Goal: Task Accomplishment & Management: Manage account settings

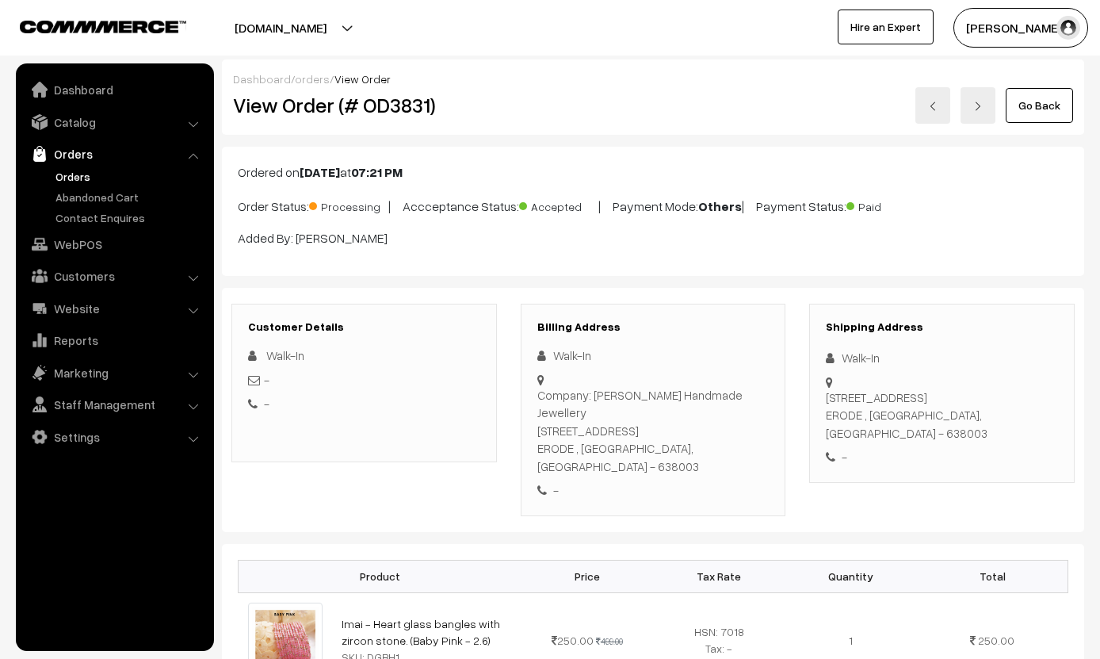
scroll to position [1152, 0]
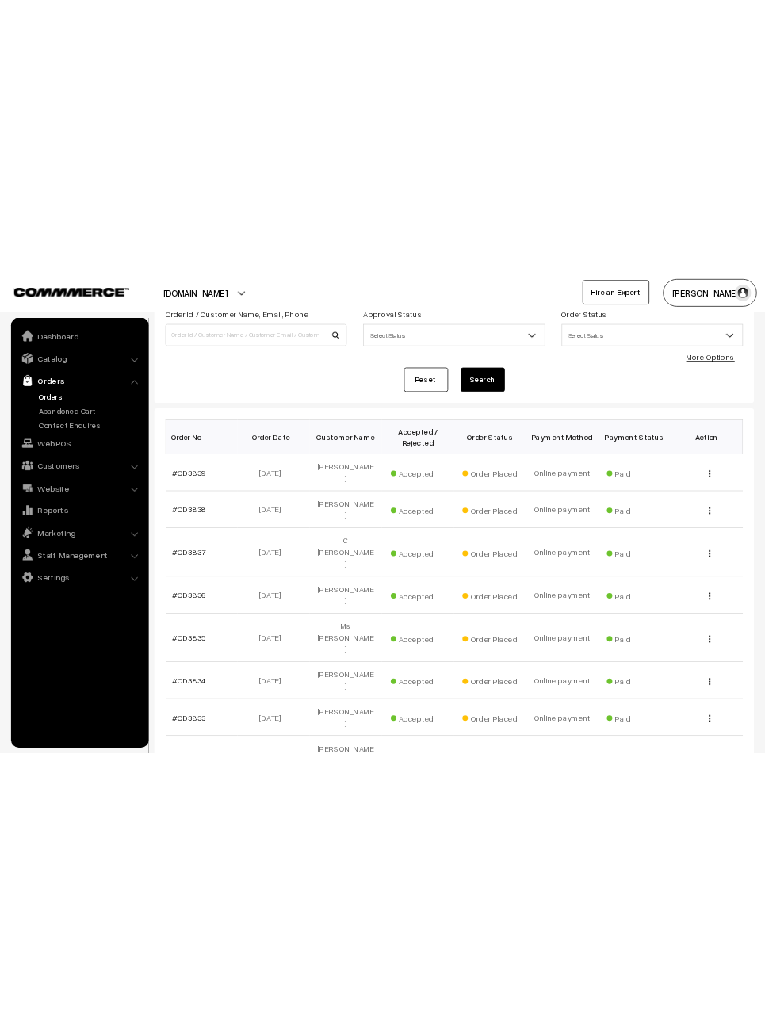
scroll to position [25, 0]
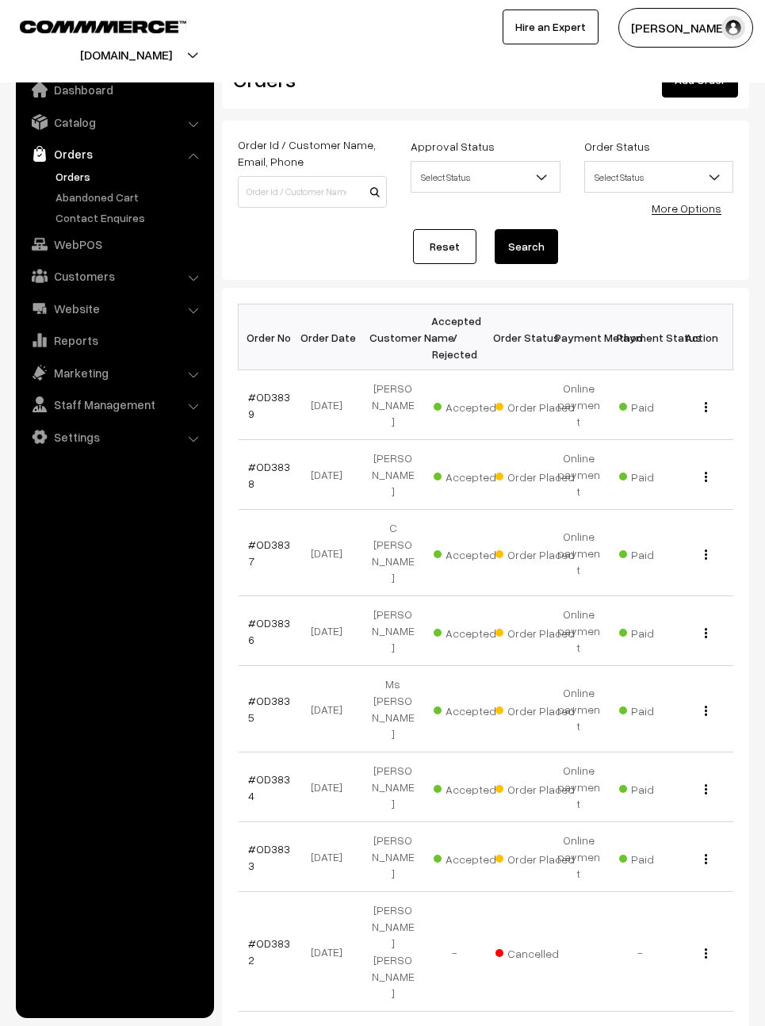
click at [274, 842] on link "#OD3833" at bounding box center [269, 857] width 42 height 30
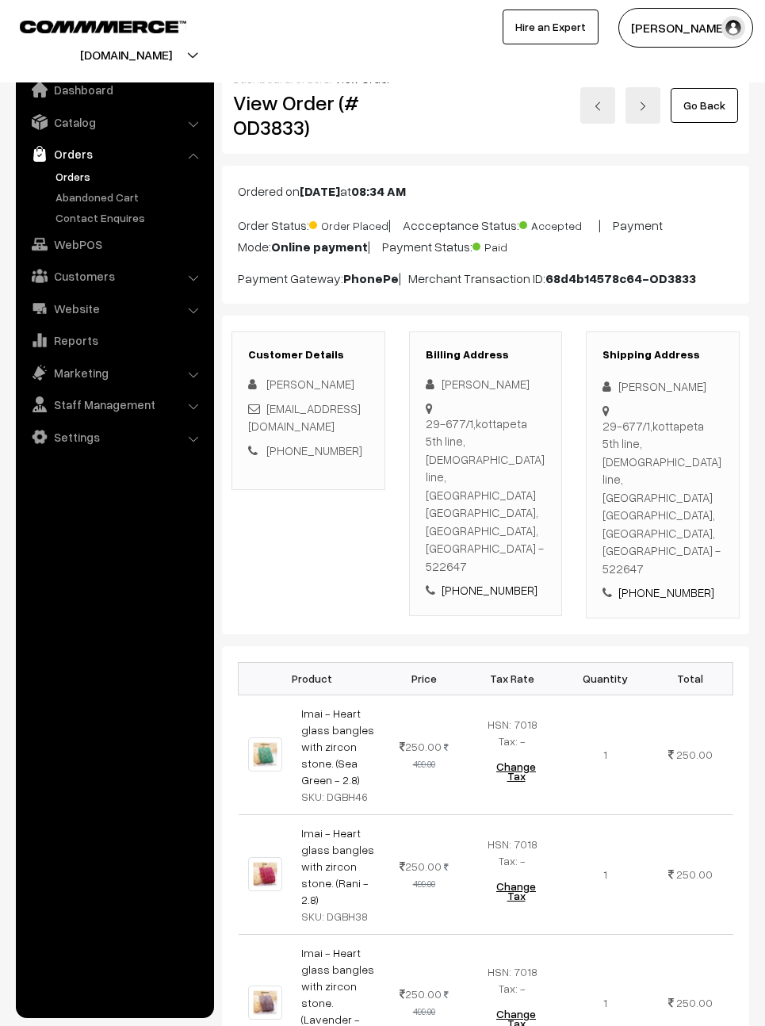
click at [715, 100] on link "Go Back" at bounding box center [704, 105] width 67 height 35
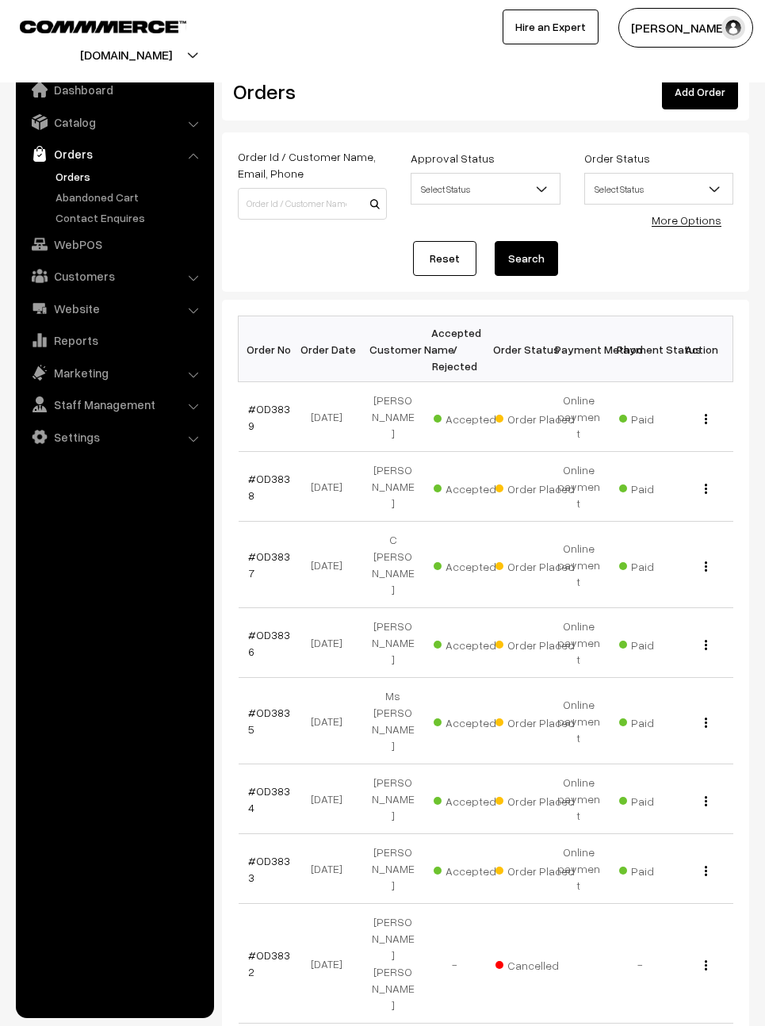
scroll to position [13, 0]
click at [278, 783] on link "#OD3834" at bounding box center [269, 798] width 42 height 30
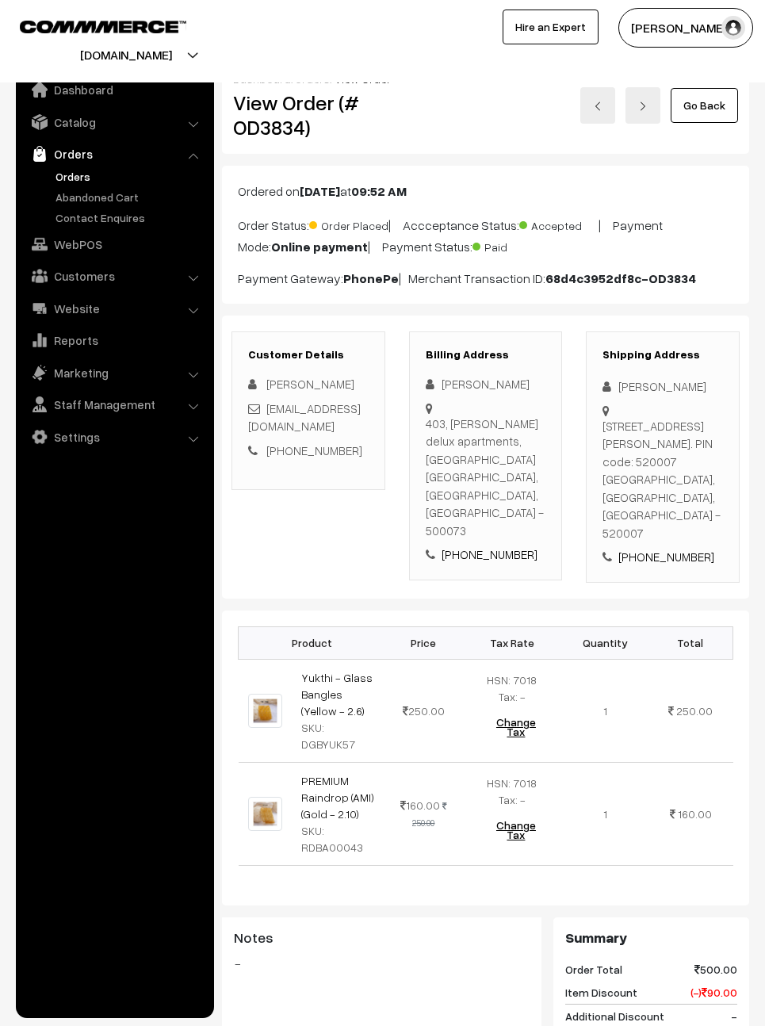
click at [725, 103] on link "Go Back" at bounding box center [704, 105] width 67 height 35
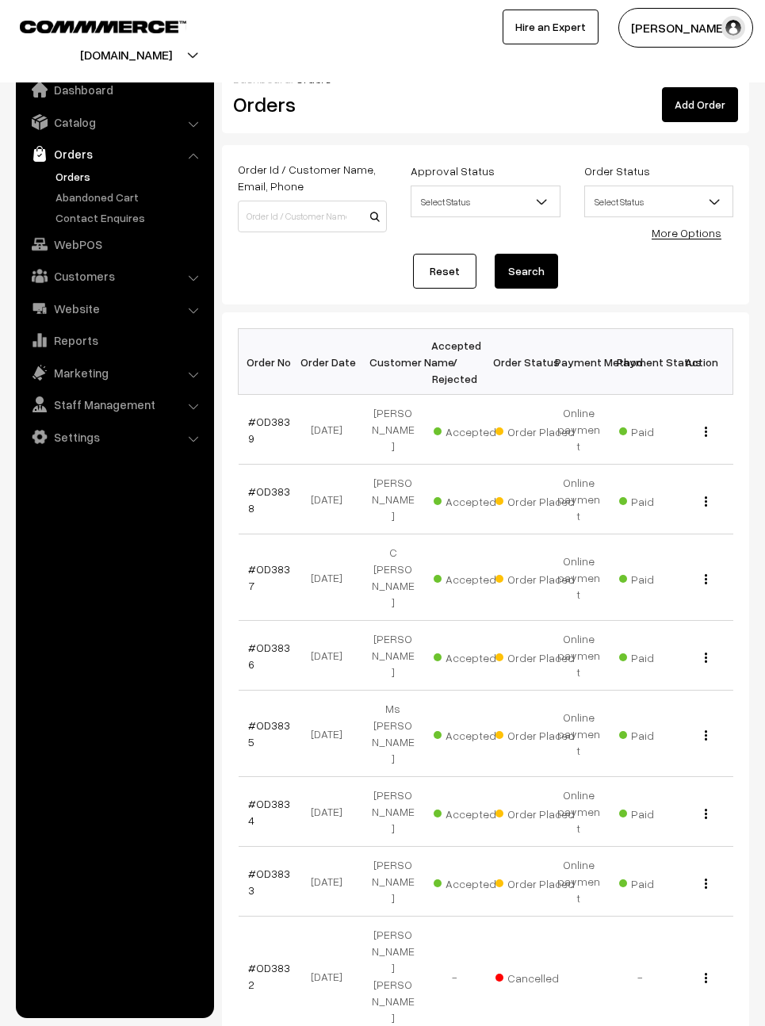
click at [277, 641] on link "#OD3836" at bounding box center [269, 656] width 42 height 30
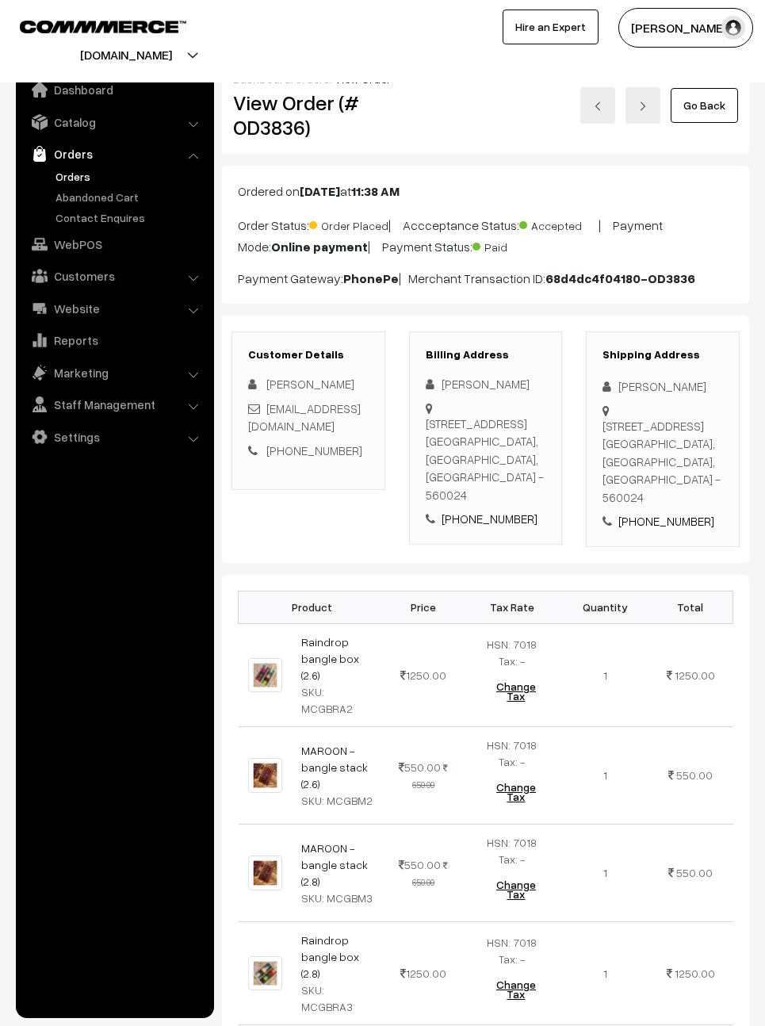
click at [706, 100] on link "Go Back" at bounding box center [704, 105] width 67 height 35
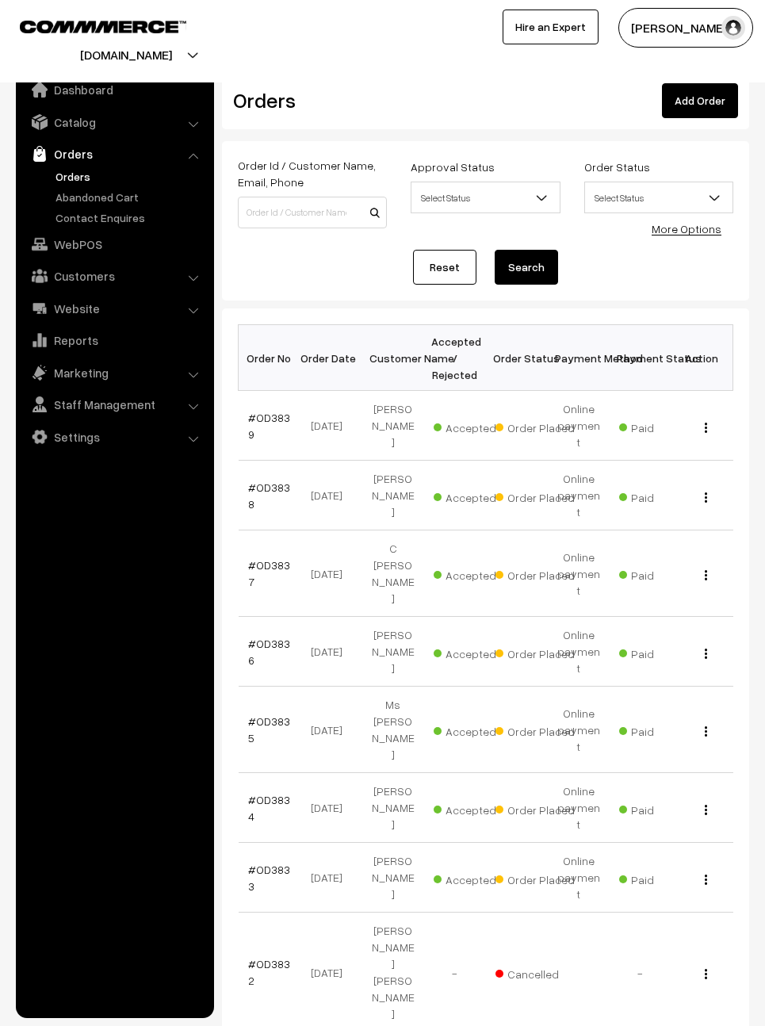
scroll to position [16, 0]
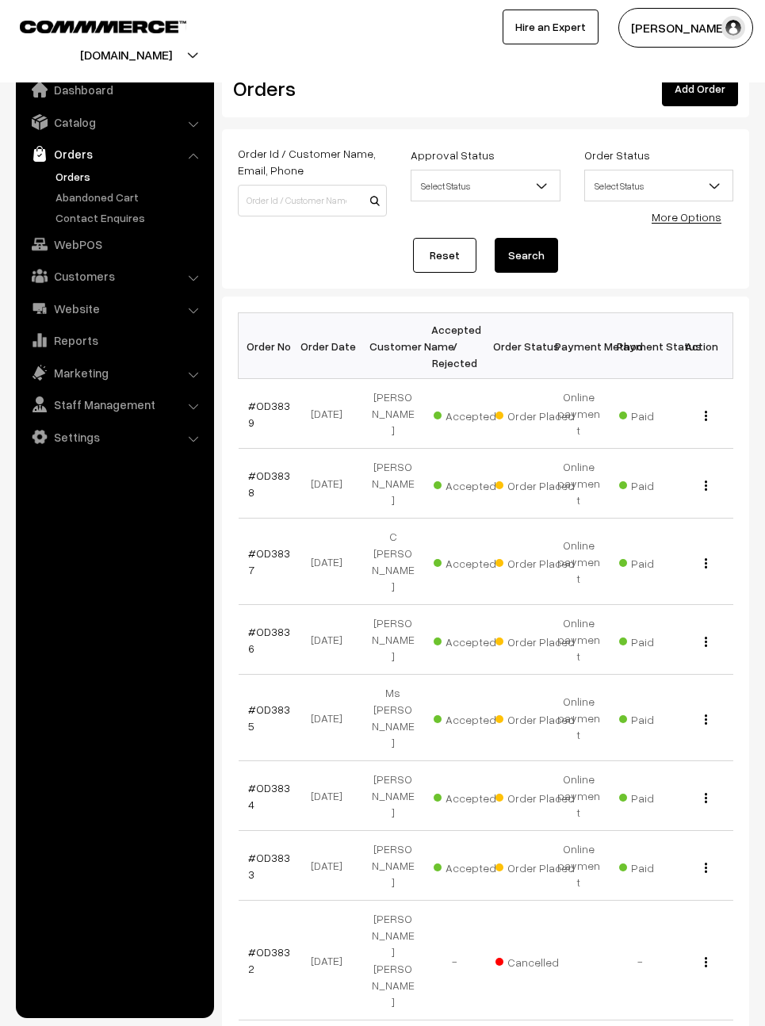
click at [266, 702] on link "#OD3835" at bounding box center [269, 717] width 42 height 30
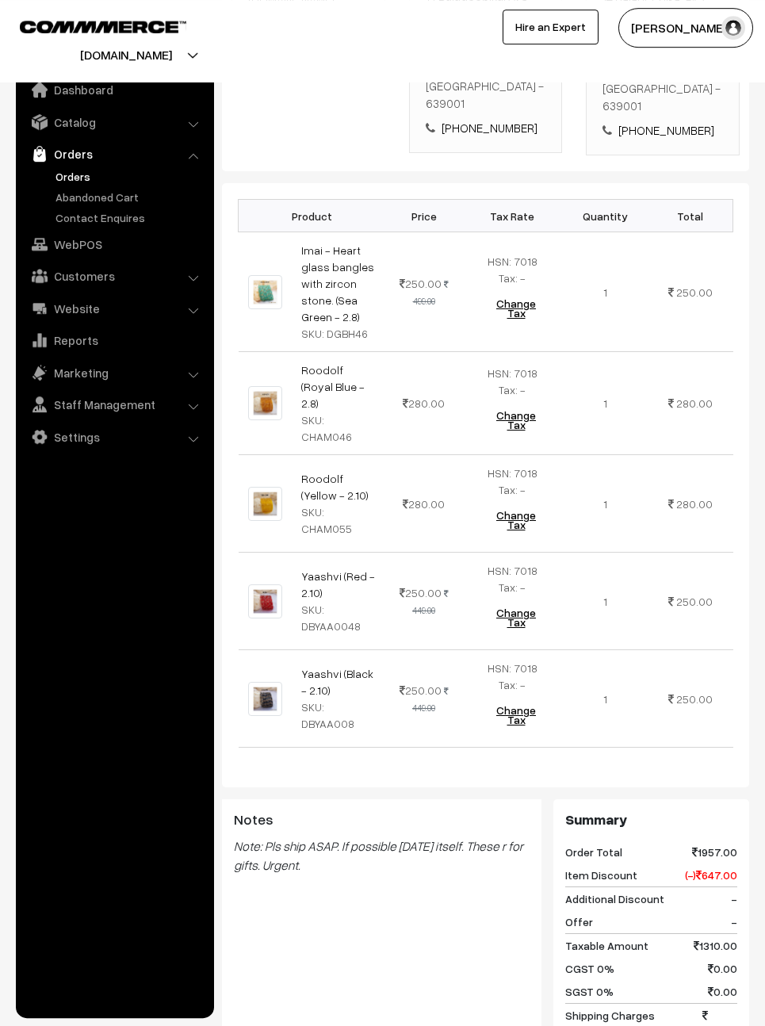
scroll to position [446, 0]
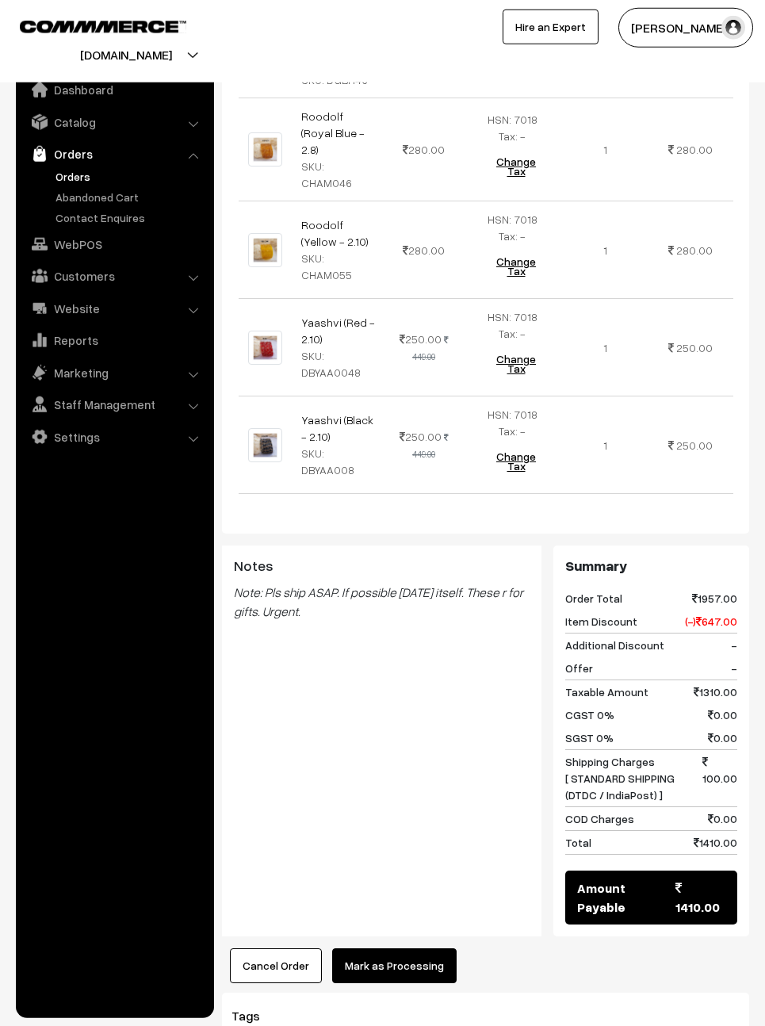
click at [415, 948] on button "Mark as Processing" at bounding box center [394, 965] width 124 height 35
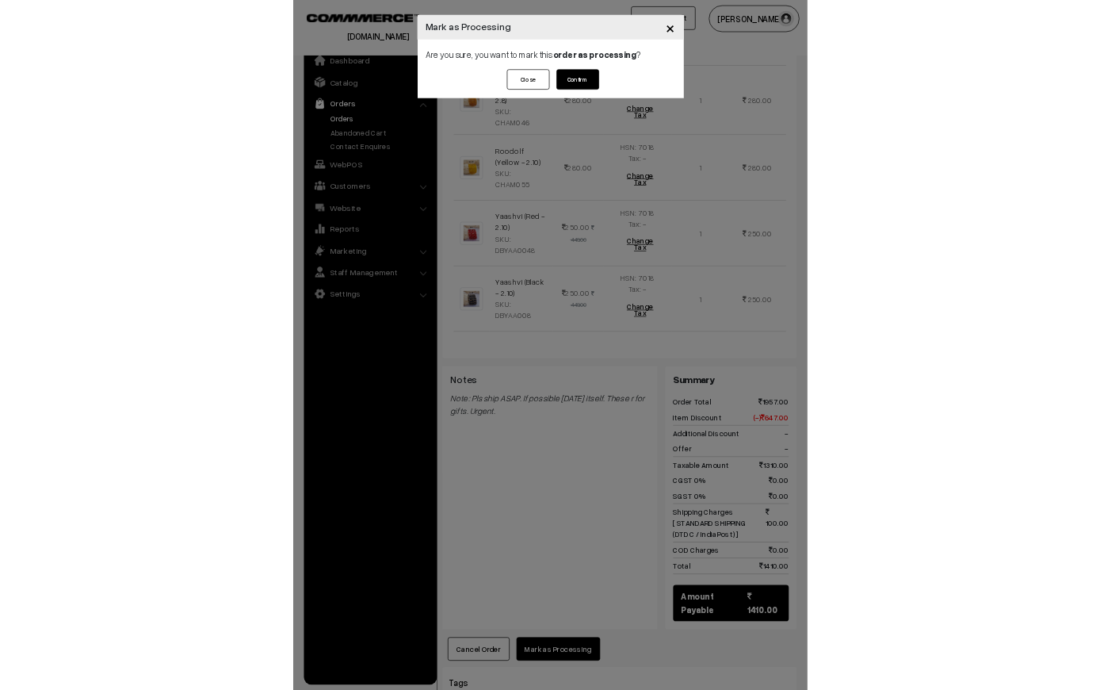
scroll to position [842, 0]
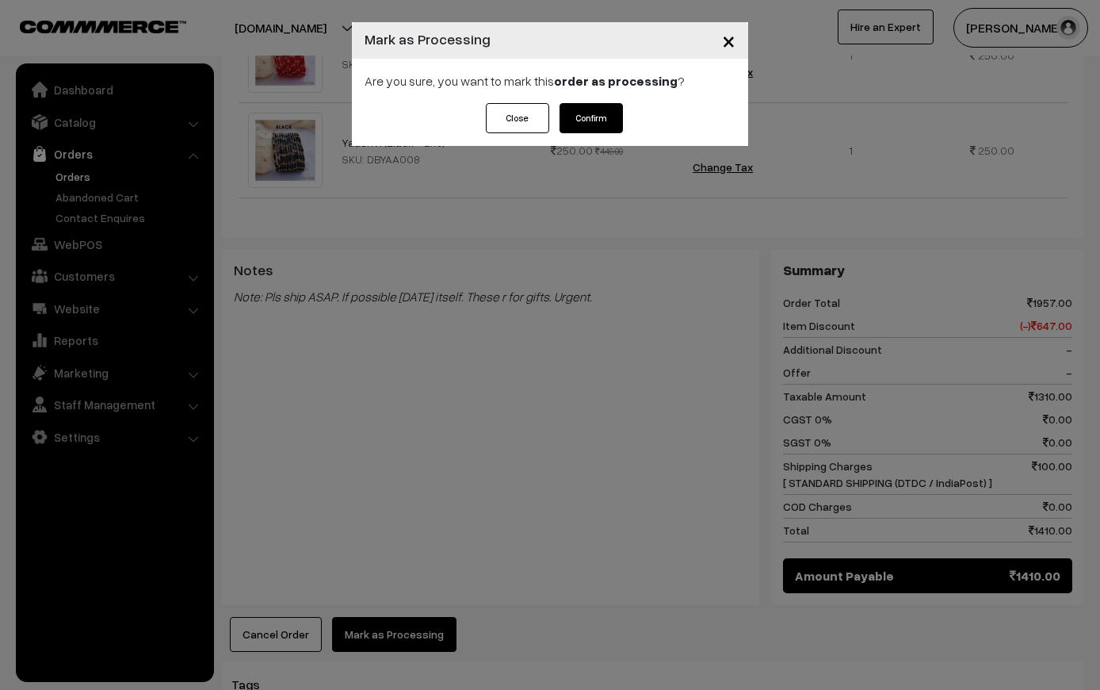
click at [590, 105] on button "Confirm" at bounding box center [591, 118] width 63 height 30
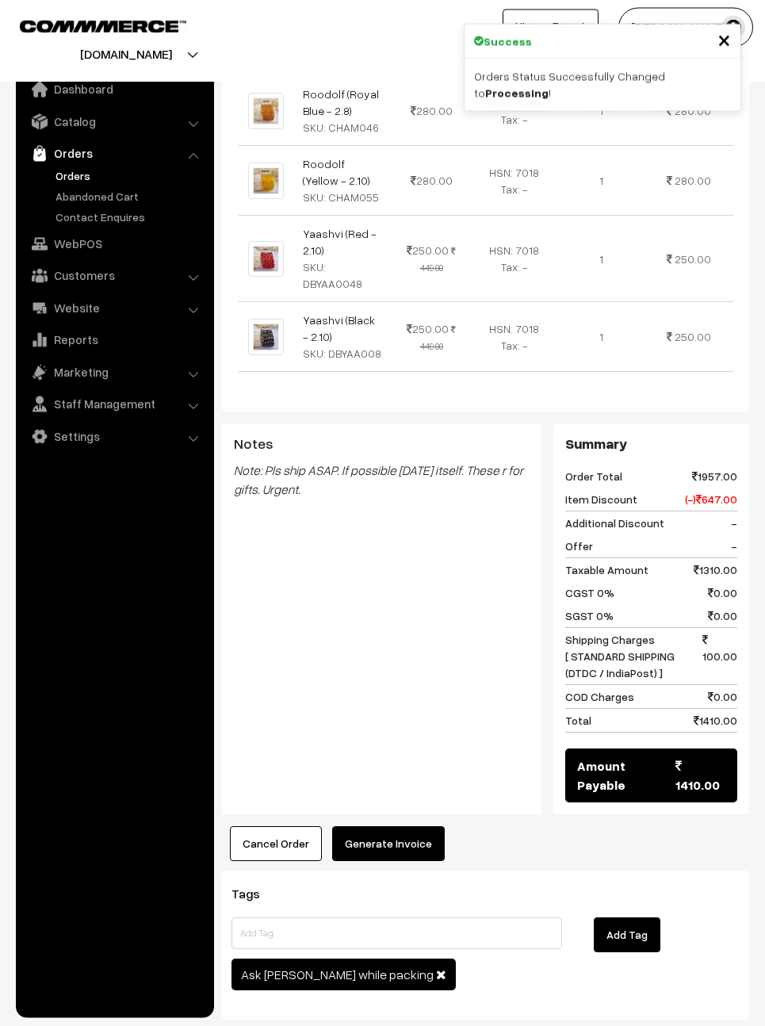
scroll to position [720, 0]
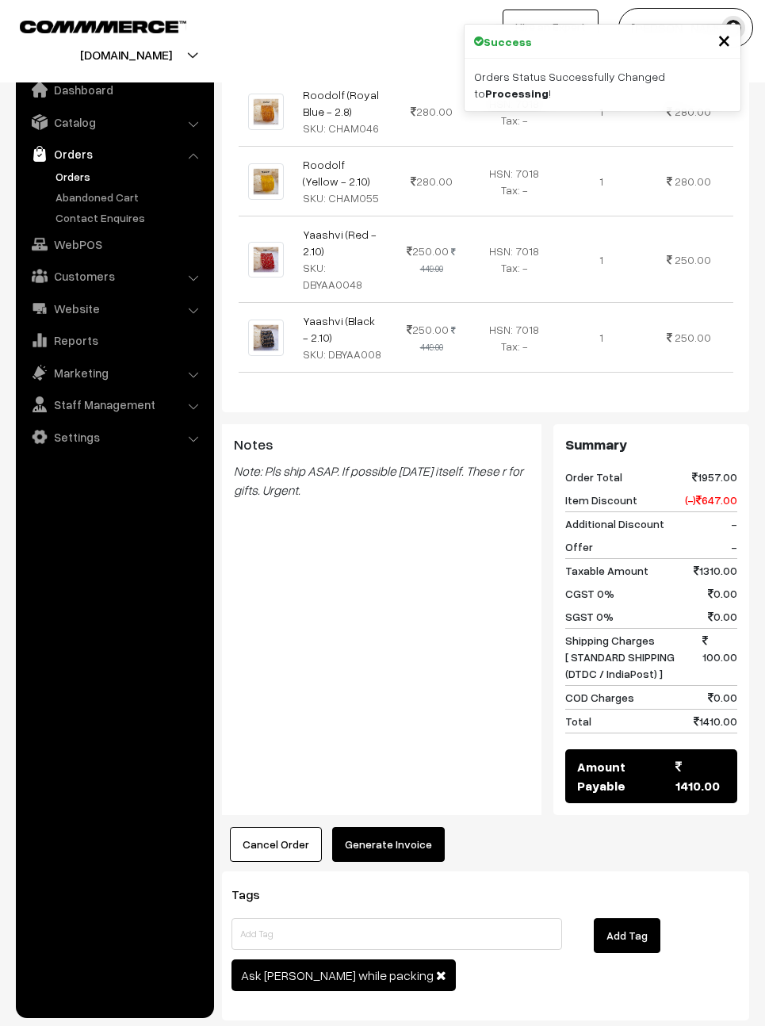
click at [396, 827] on button "Generate Invoice" at bounding box center [388, 844] width 113 height 35
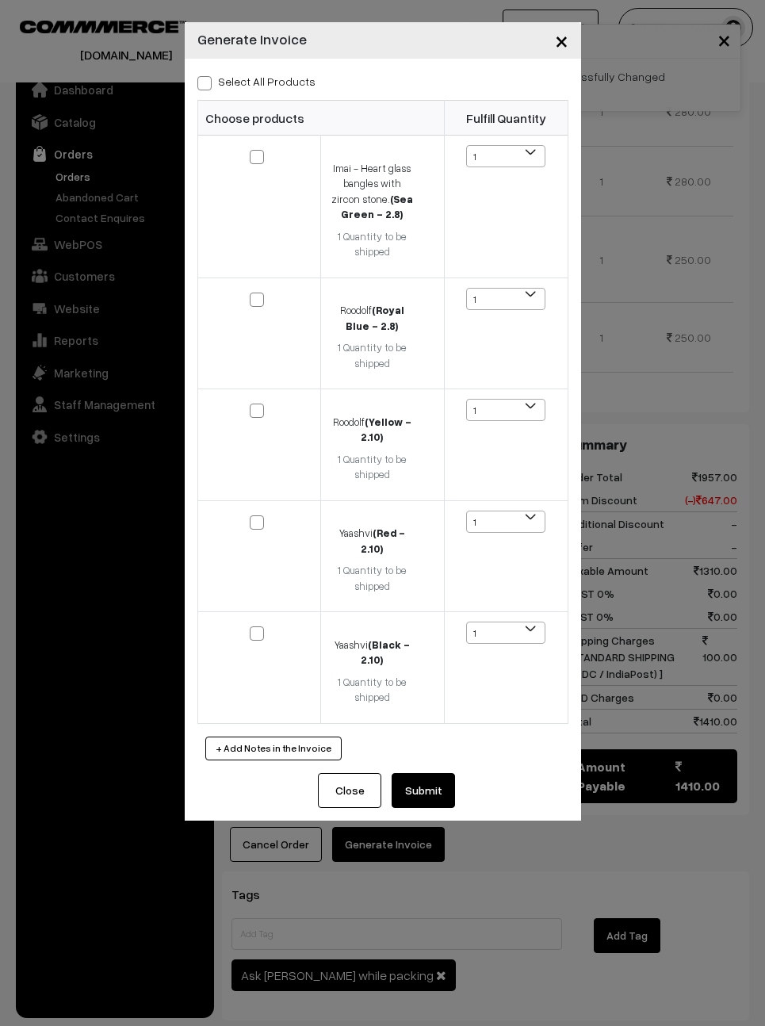
click at [198, 82] on span at bounding box center [204, 83] width 14 height 14
click at [198, 82] on input "Select All Products" at bounding box center [202, 80] width 10 height 10
checkbox input "true"
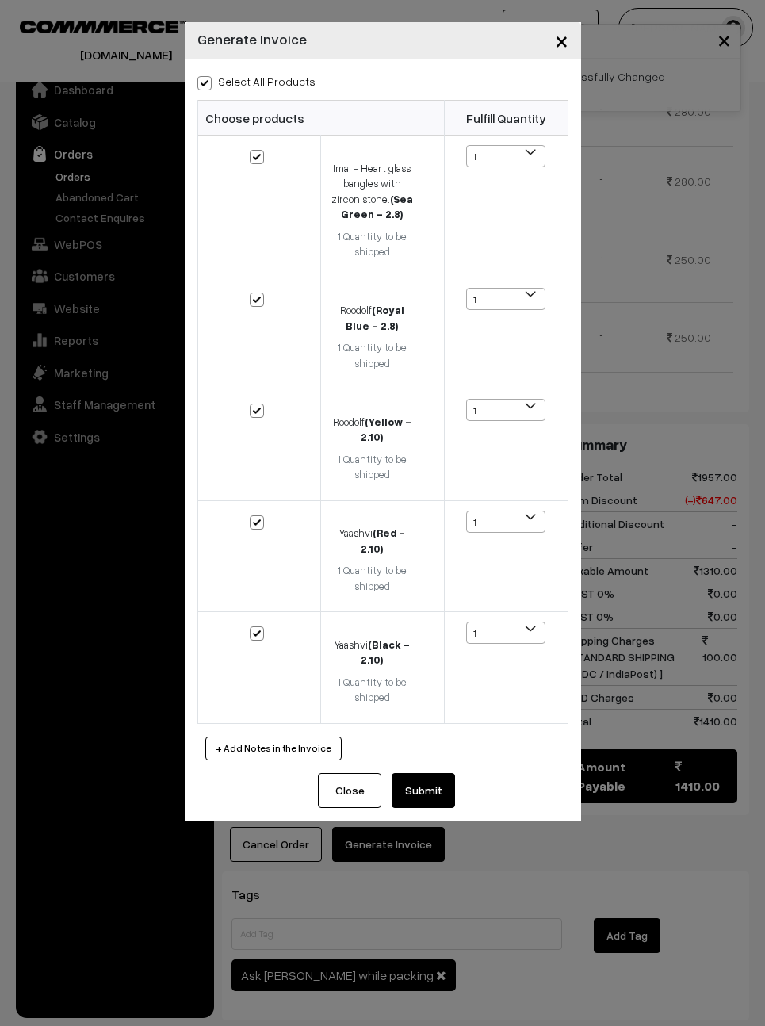
checkbox input "true"
click at [433, 776] on button "Submit" at bounding box center [423, 790] width 63 height 35
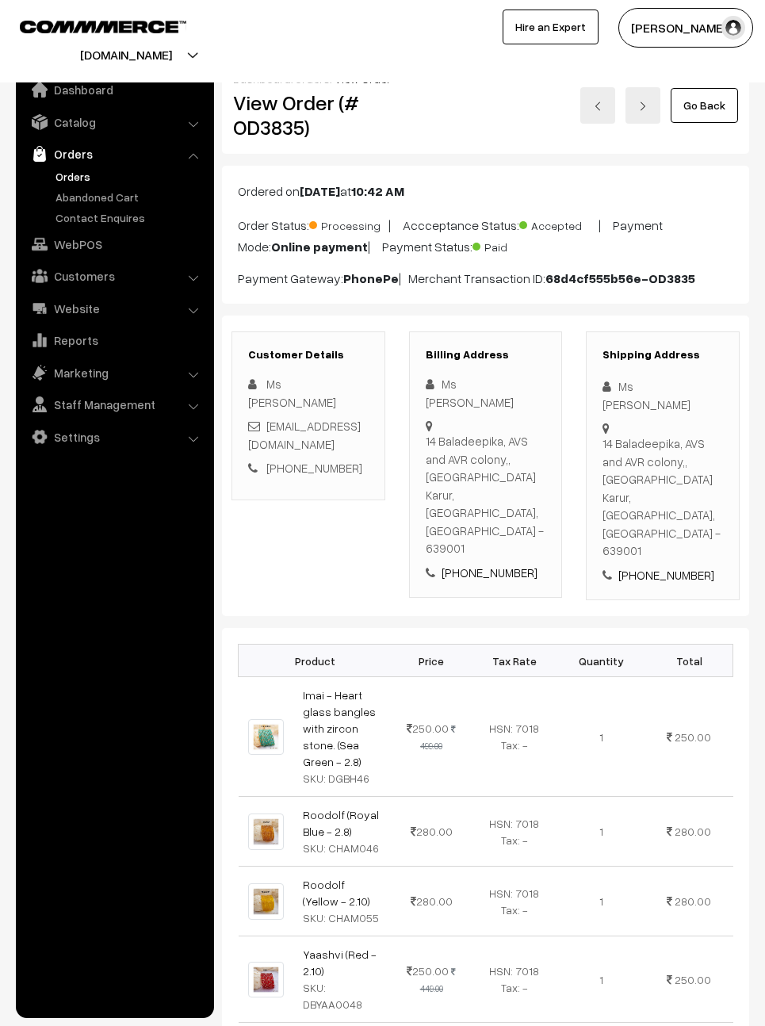
click at [710, 108] on link "Go Back" at bounding box center [704, 105] width 67 height 35
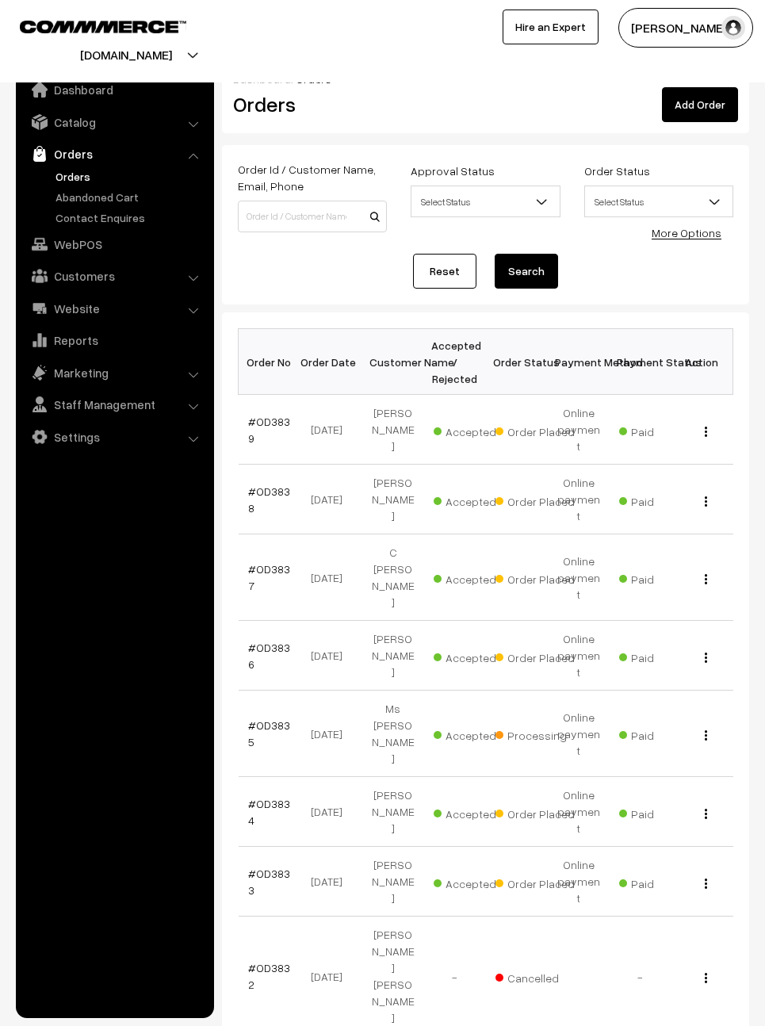
click at [255, 867] on link "#OD3833" at bounding box center [269, 882] width 42 height 30
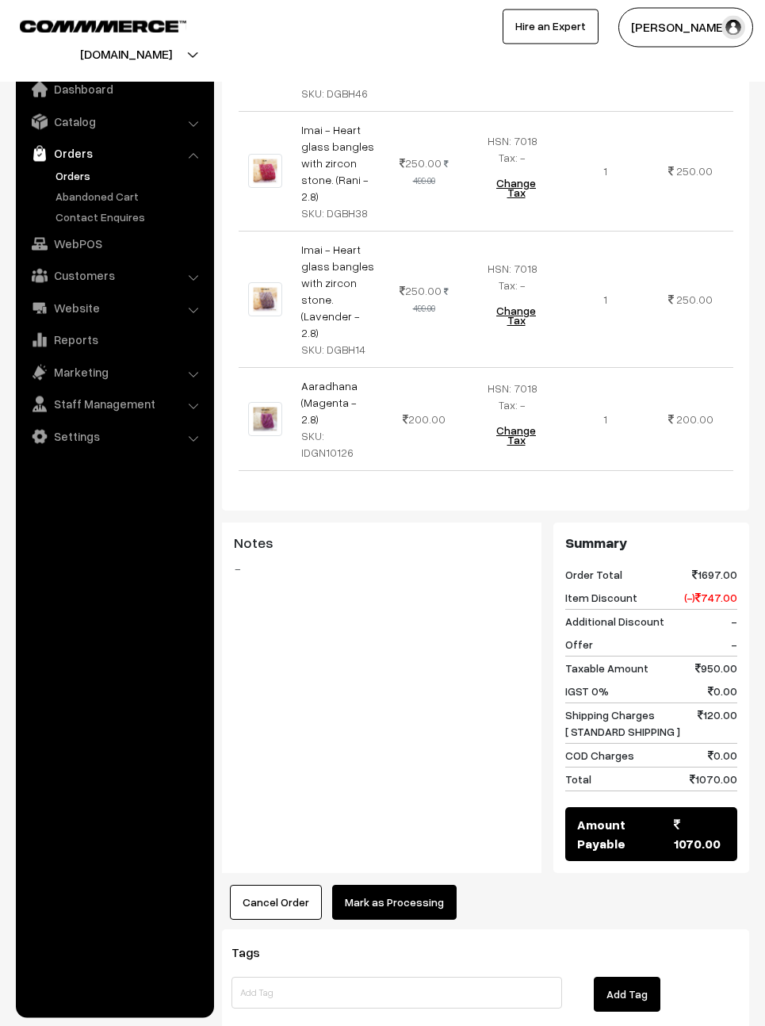
scroll to position [702, 0]
click at [401, 886] on button "Mark as Processing" at bounding box center [394, 903] width 124 height 35
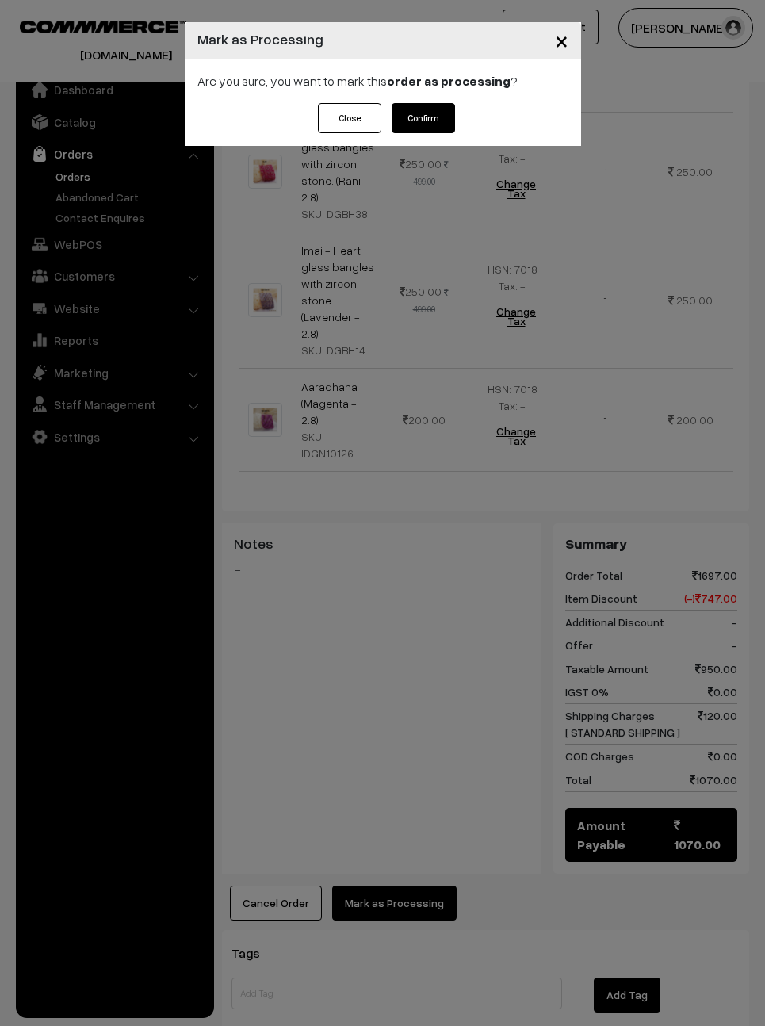
click at [437, 123] on button "Confirm" at bounding box center [423, 118] width 63 height 30
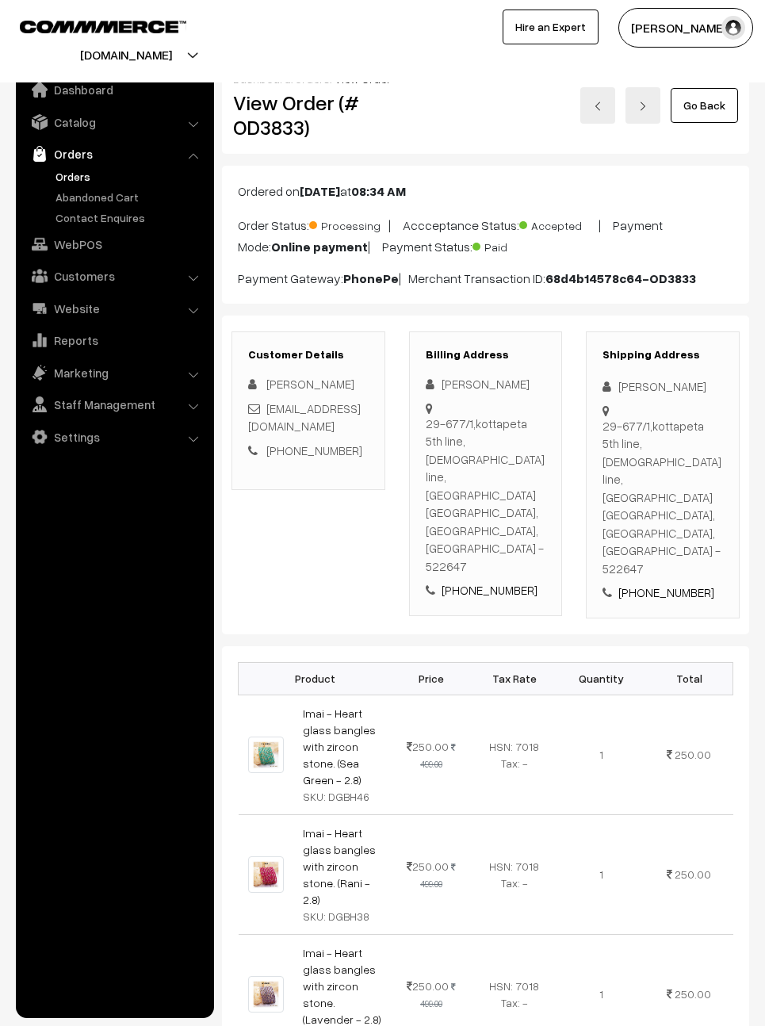
click at [722, 109] on link "Go Back" at bounding box center [704, 105] width 67 height 35
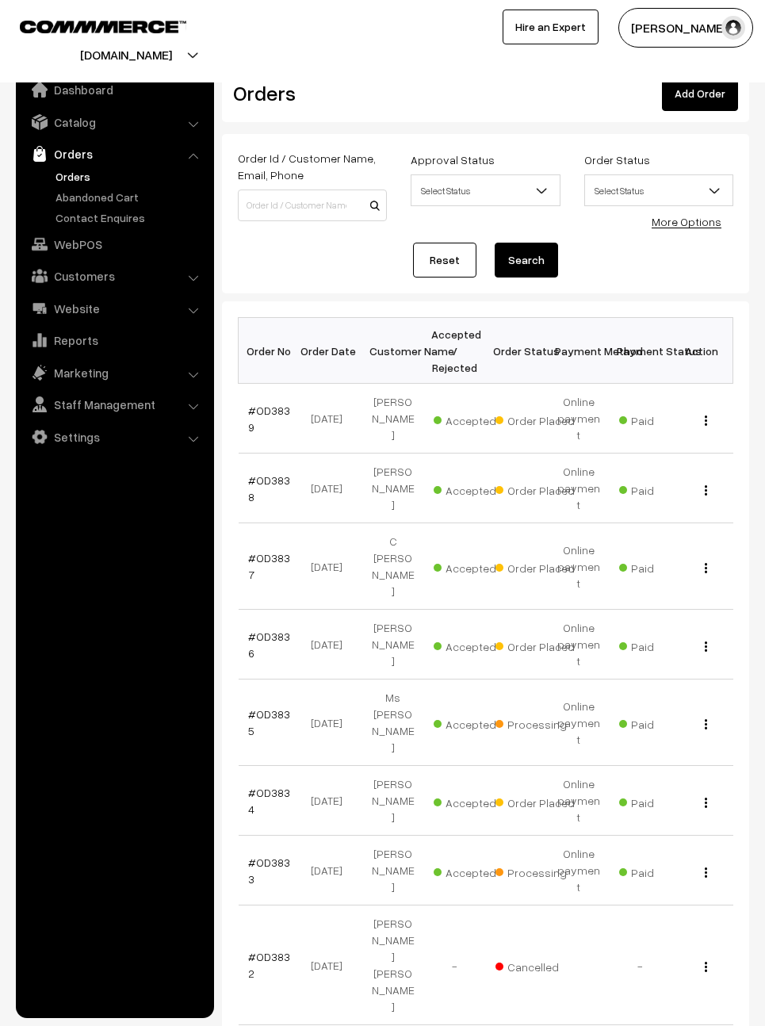
scroll to position [22, 0]
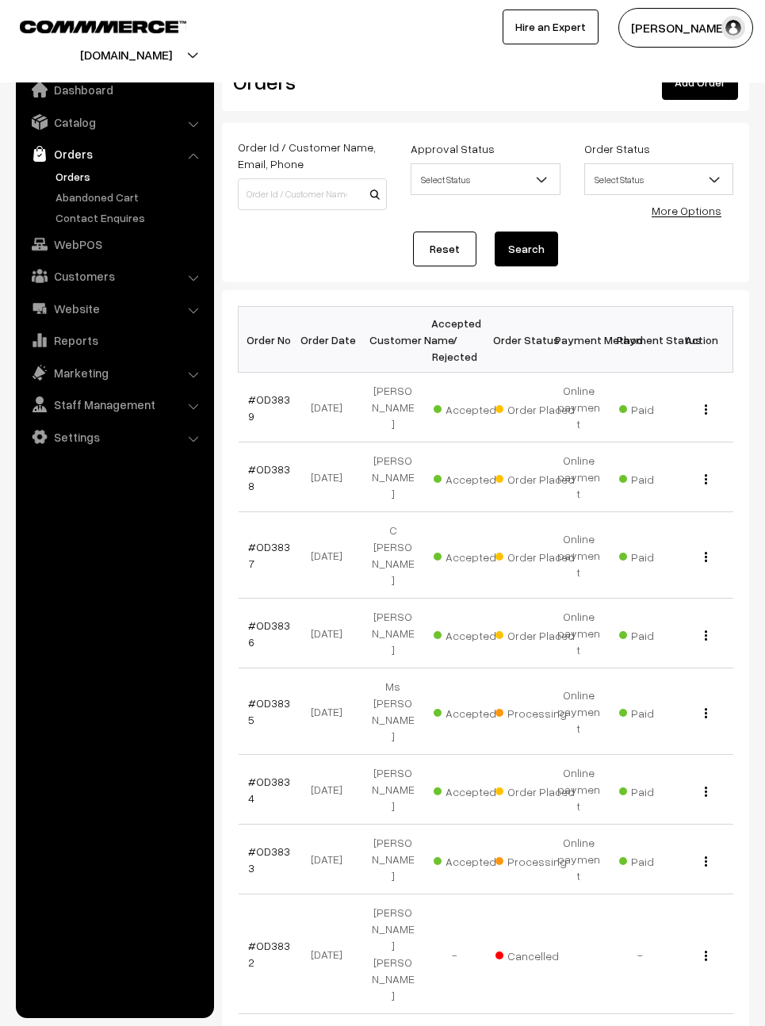
click at [260, 775] on link "#OD3834" at bounding box center [269, 790] width 42 height 30
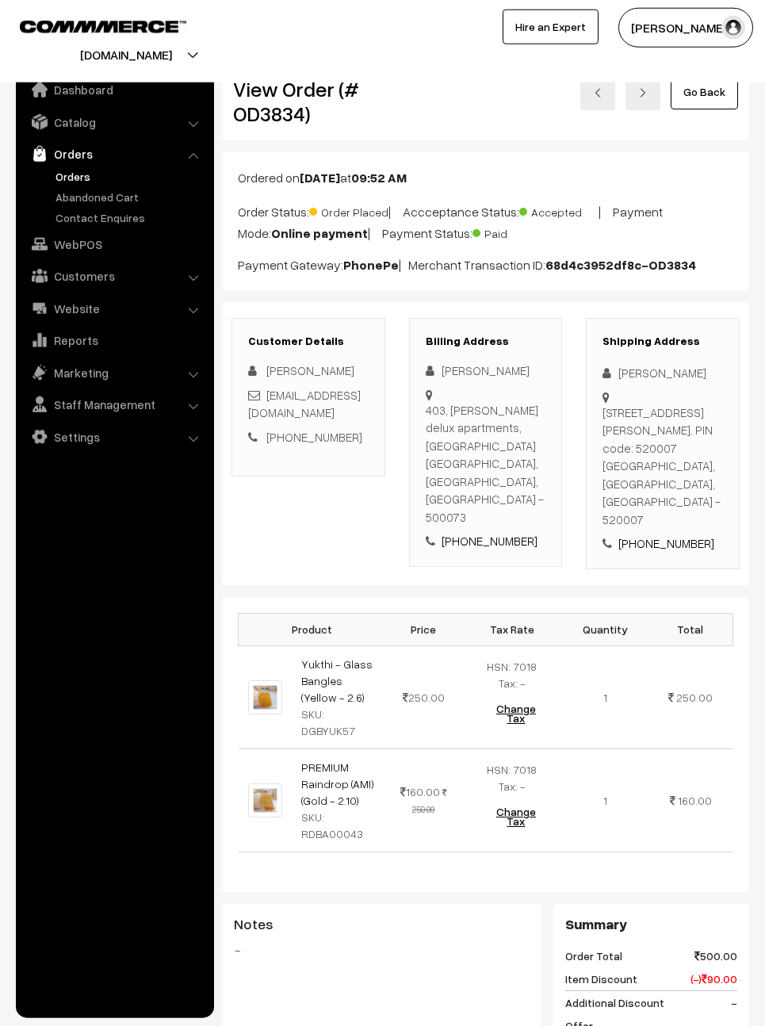
scroll to position [15, 0]
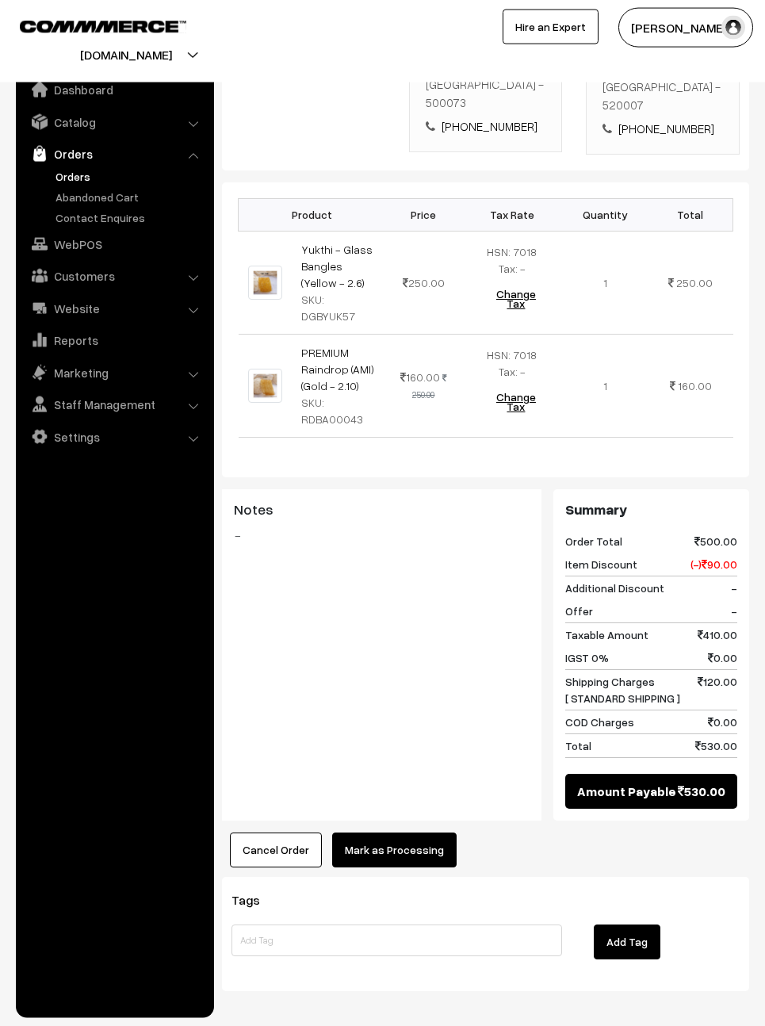
click at [413, 867] on button "Mark as Processing" at bounding box center [394, 849] width 124 height 35
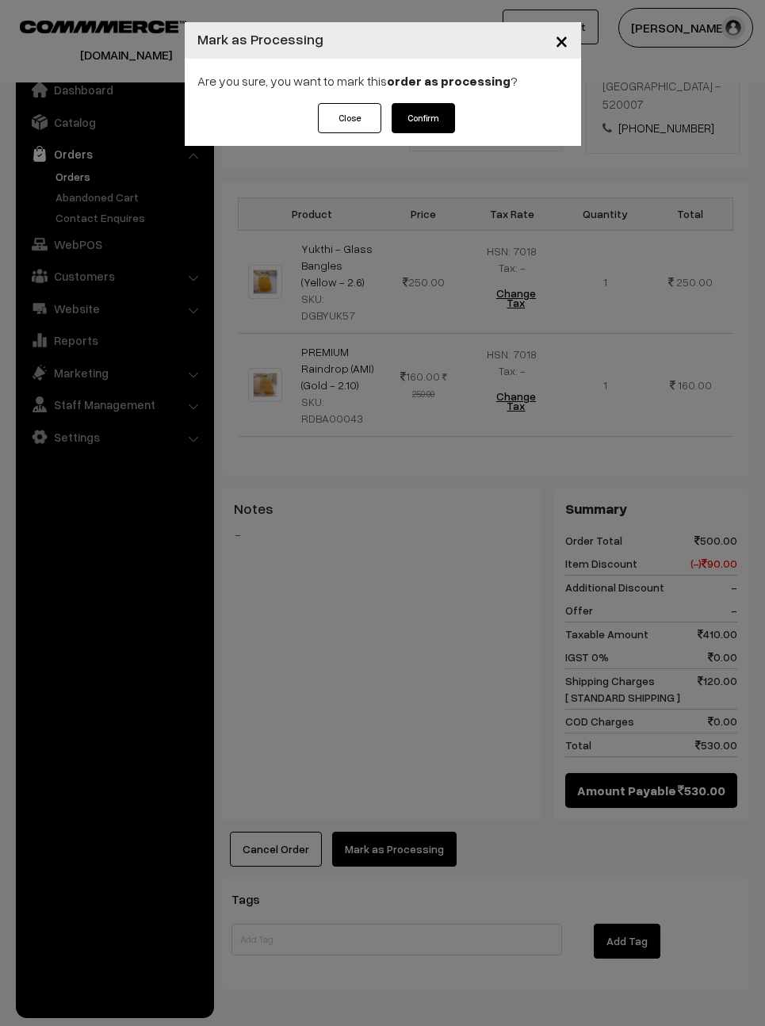
click at [448, 115] on button "Confirm" at bounding box center [423, 118] width 63 height 30
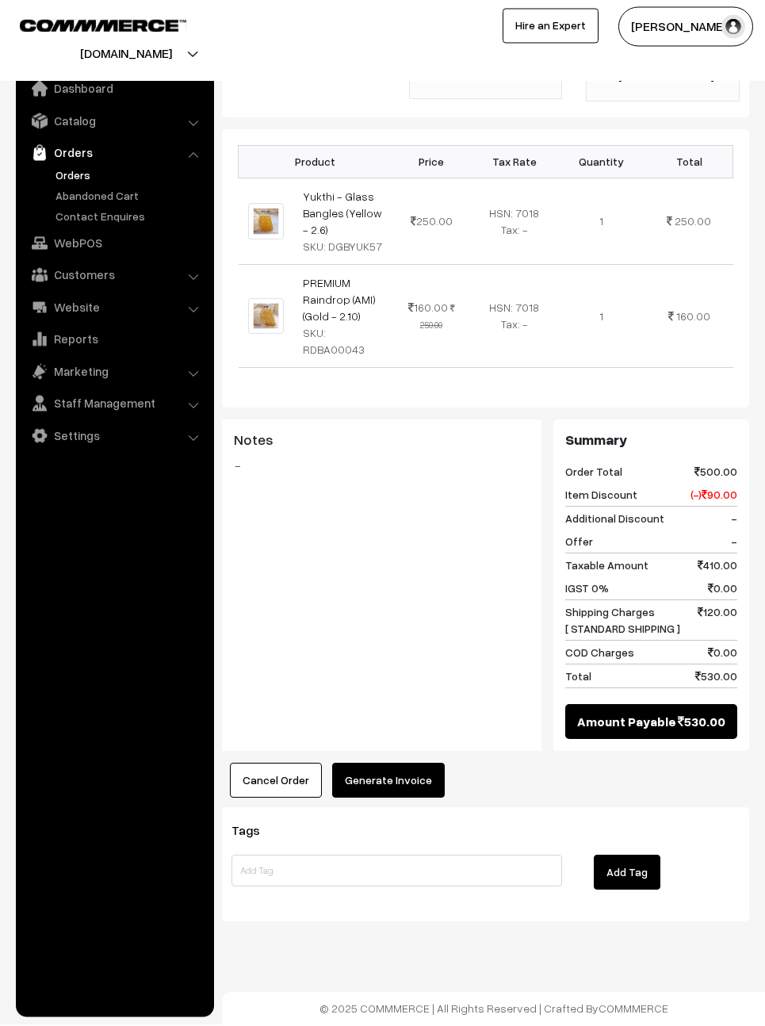
scroll to position [480, 0]
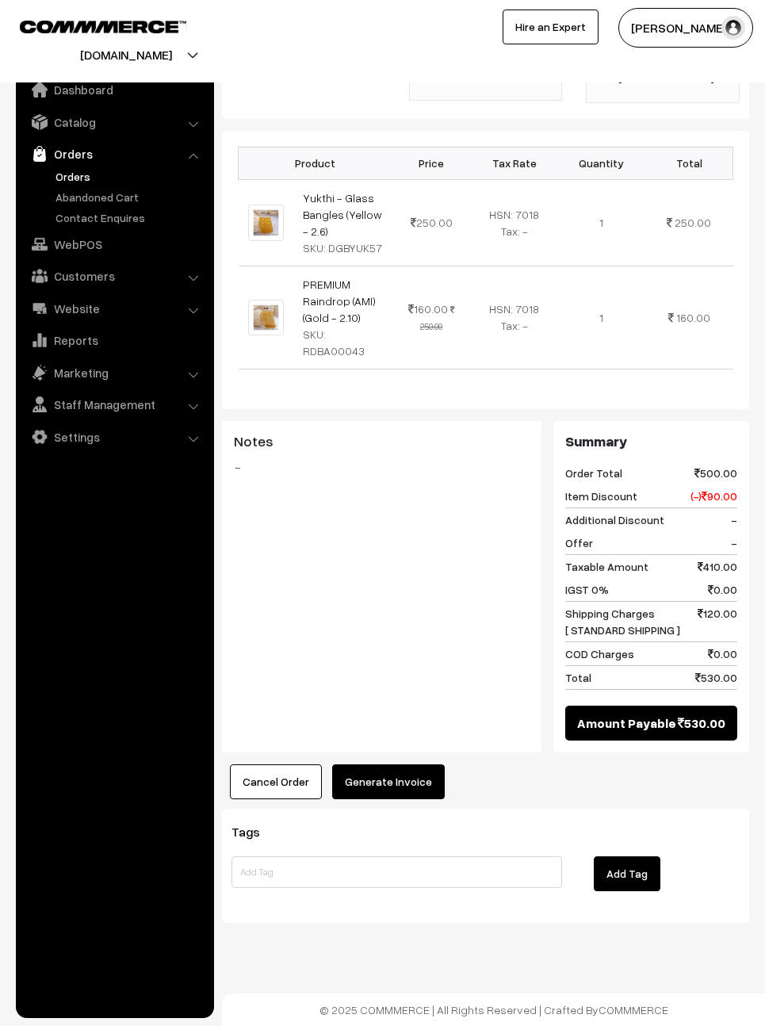
click at [404, 799] on button "Generate Invoice" at bounding box center [388, 781] width 113 height 35
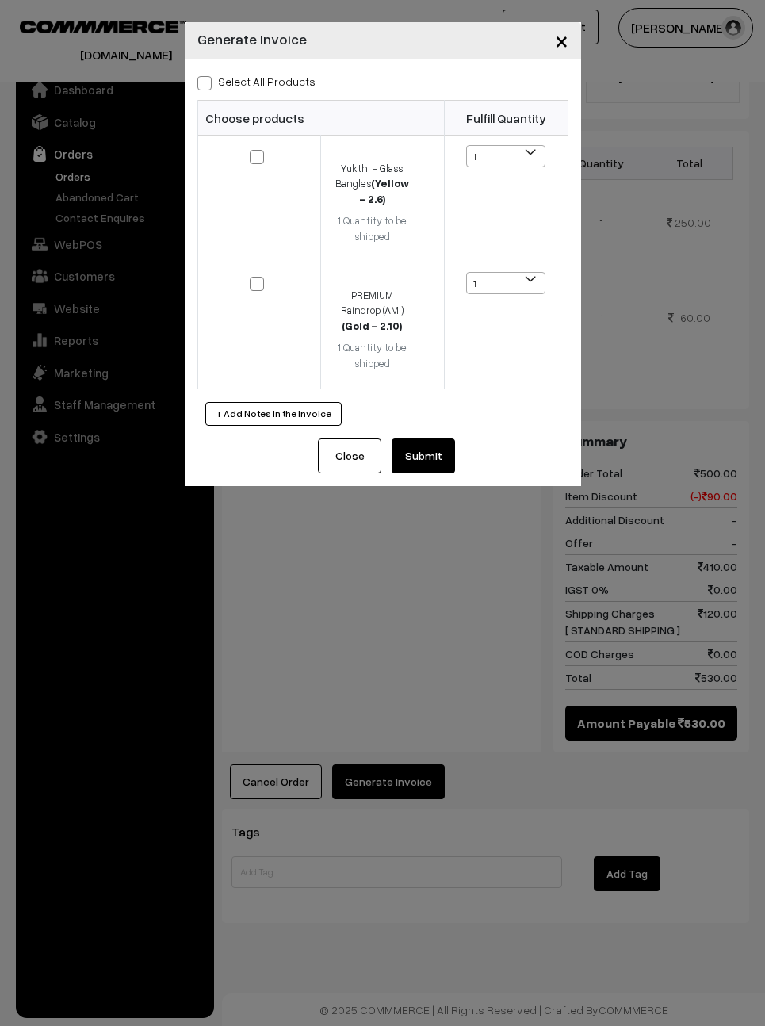
click at [197, 77] on span at bounding box center [204, 83] width 14 height 14
click at [197, 77] on input "Select All Products" at bounding box center [202, 80] width 10 height 10
checkbox input "true"
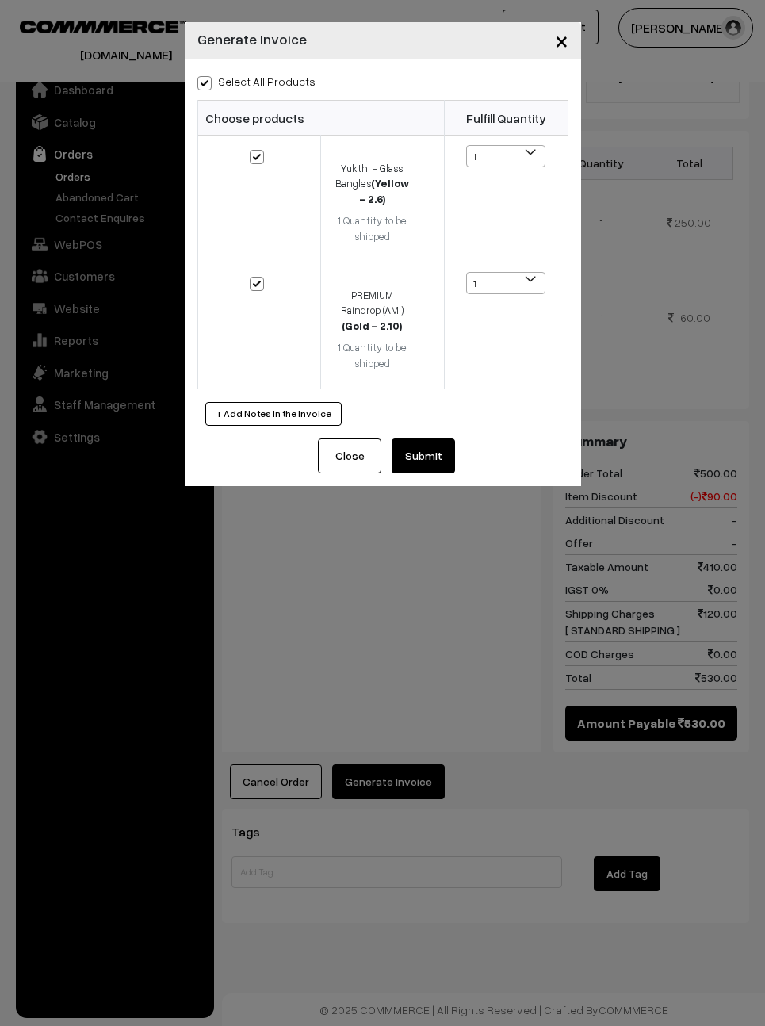
click at [419, 438] on button "Submit" at bounding box center [423, 455] width 63 height 35
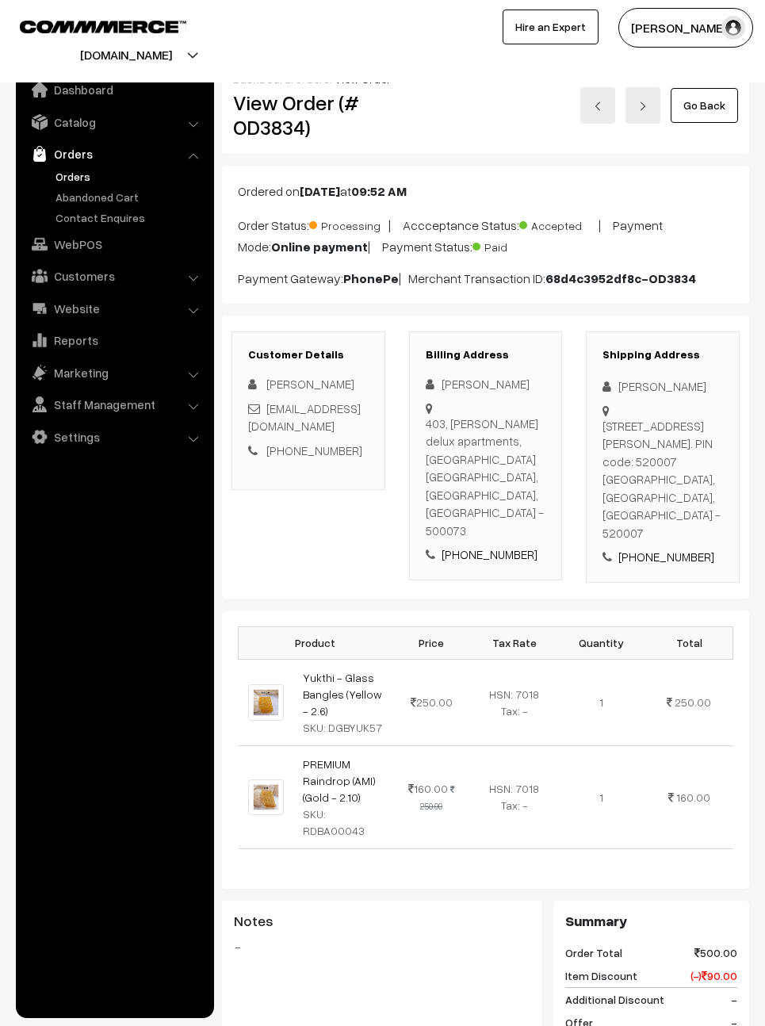
click at [707, 105] on link "Go Back" at bounding box center [704, 105] width 67 height 35
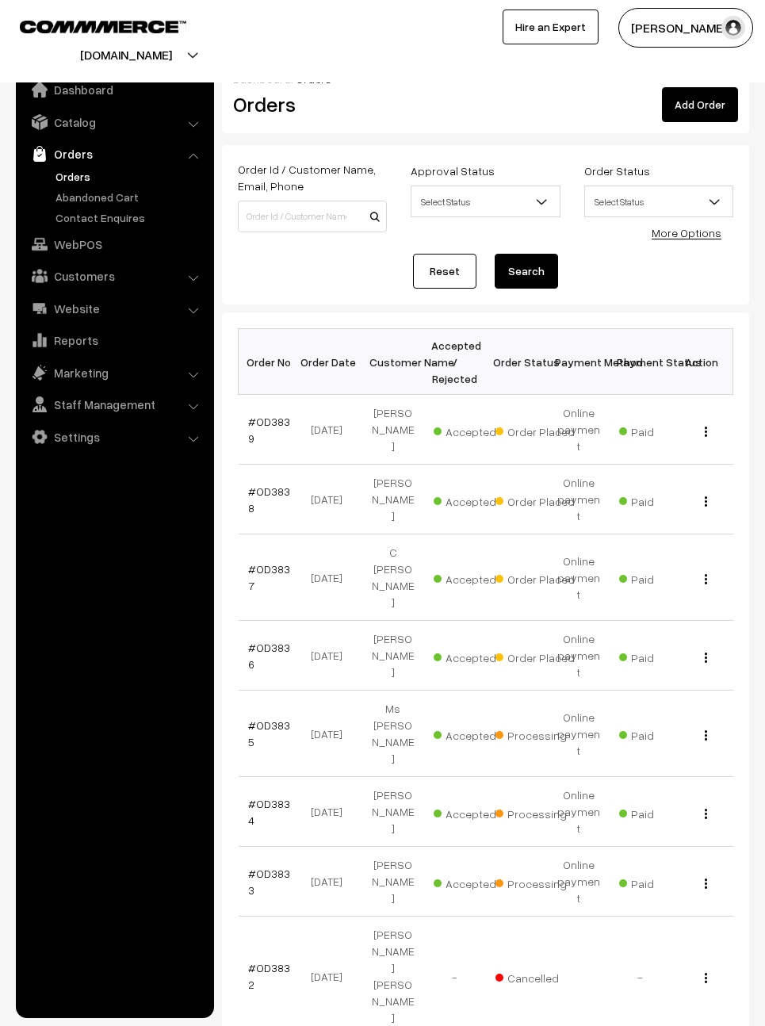
click at [253, 641] on link "#OD3836" at bounding box center [269, 656] width 42 height 30
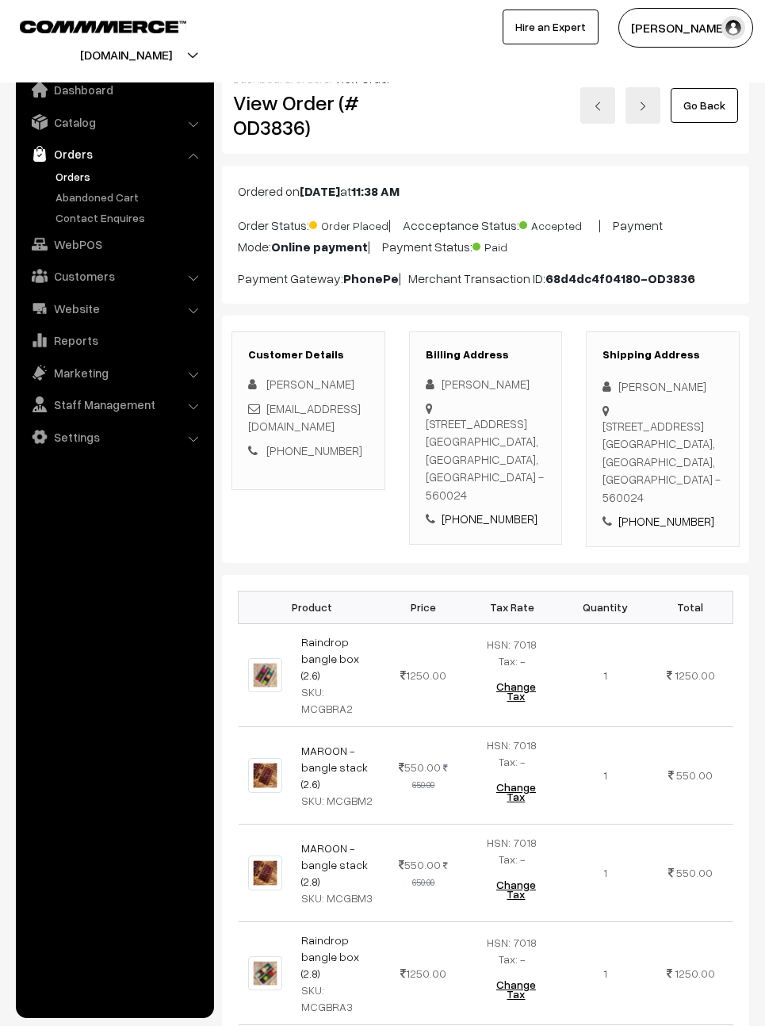
scroll to position [-2, 0]
click at [712, 100] on link "Go Back" at bounding box center [704, 105] width 67 height 35
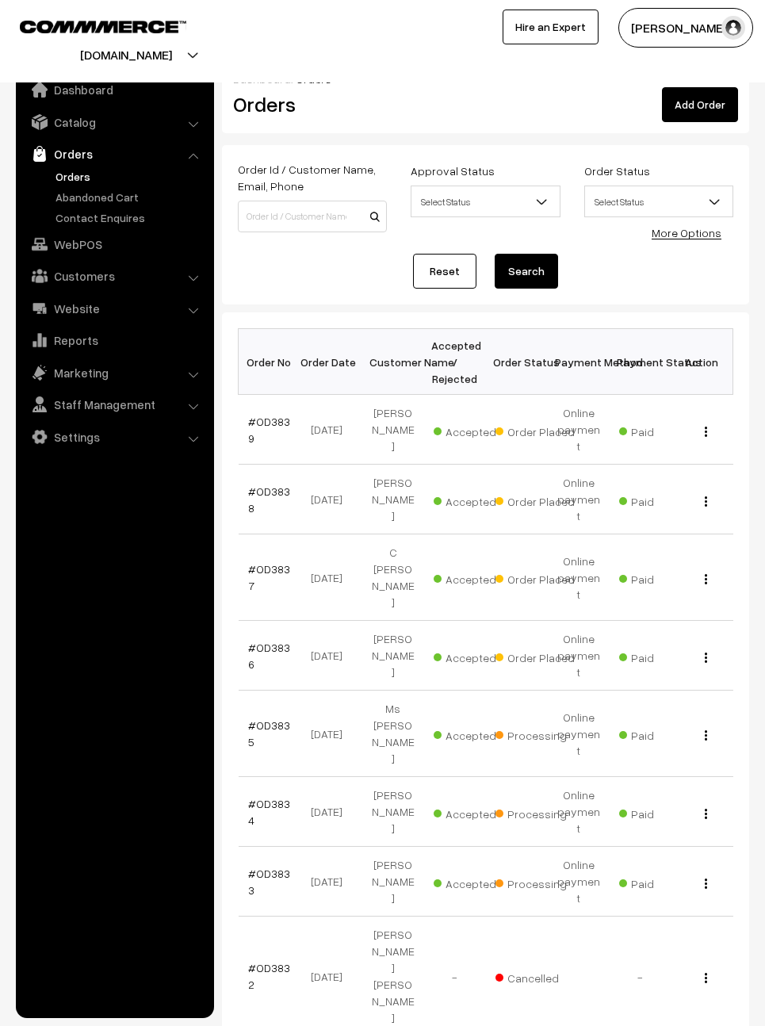
click at [264, 488] on link "#OD3838" at bounding box center [269, 499] width 42 height 30
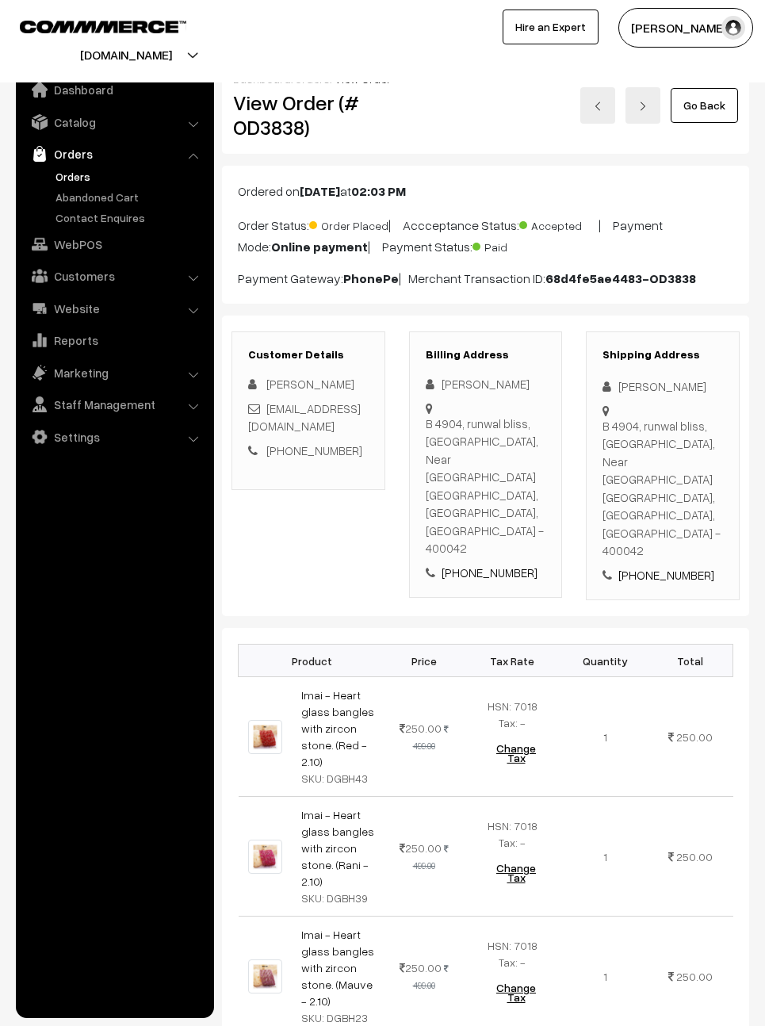
click at [710, 94] on link "Go Back" at bounding box center [704, 105] width 67 height 35
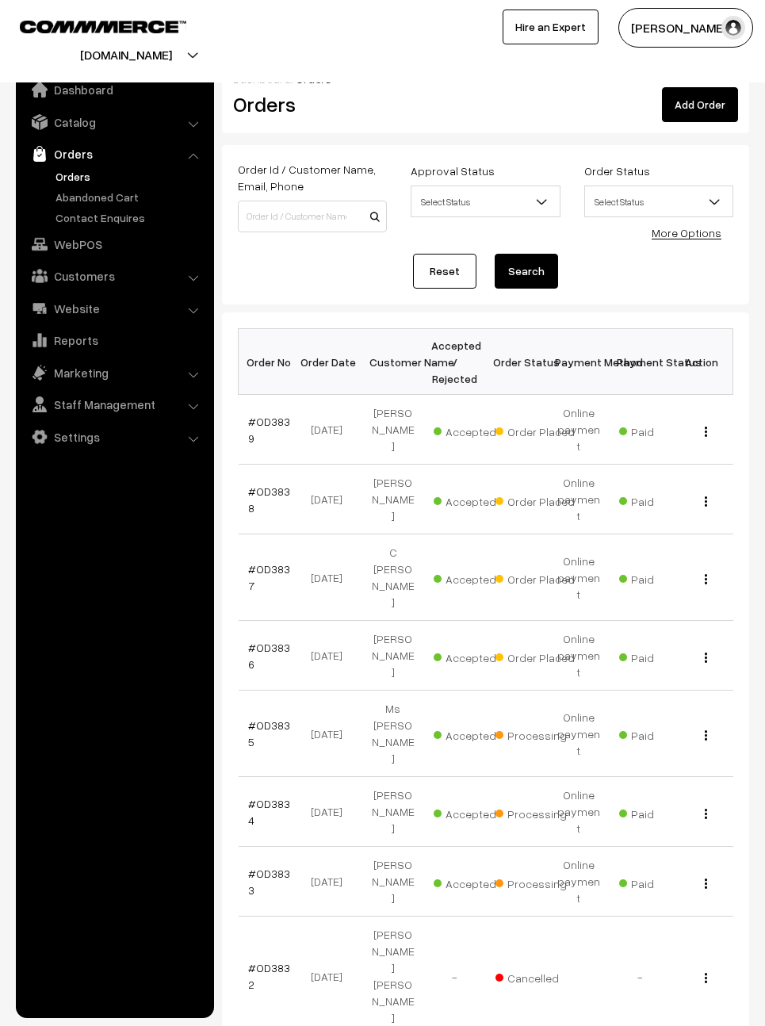
click at [269, 423] on link "#OD3839" at bounding box center [269, 430] width 42 height 30
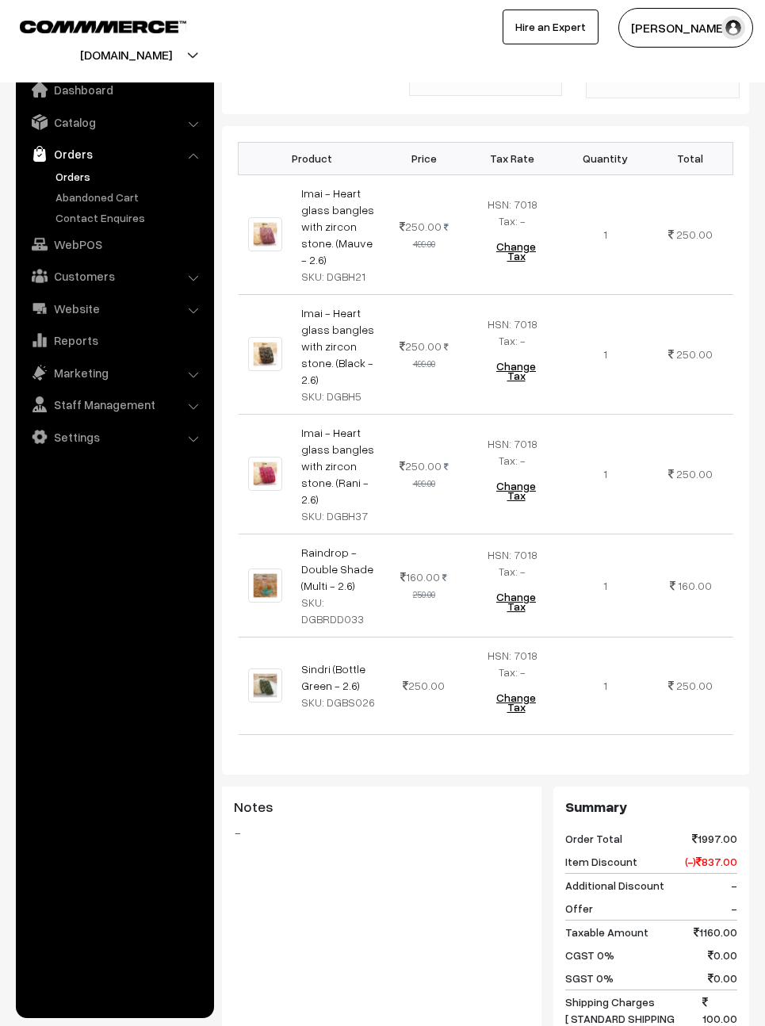
scroll to position [467, 0]
click at [472, 996] on div "Notes -" at bounding box center [382, 982] width 320 height 391
click at [162, 1018] on ul "Dashboard Catalog" at bounding box center [115, 540] width 198 height 955
click at [200, 1009] on ul "Dashboard Catalog" at bounding box center [115, 540] width 198 height 955
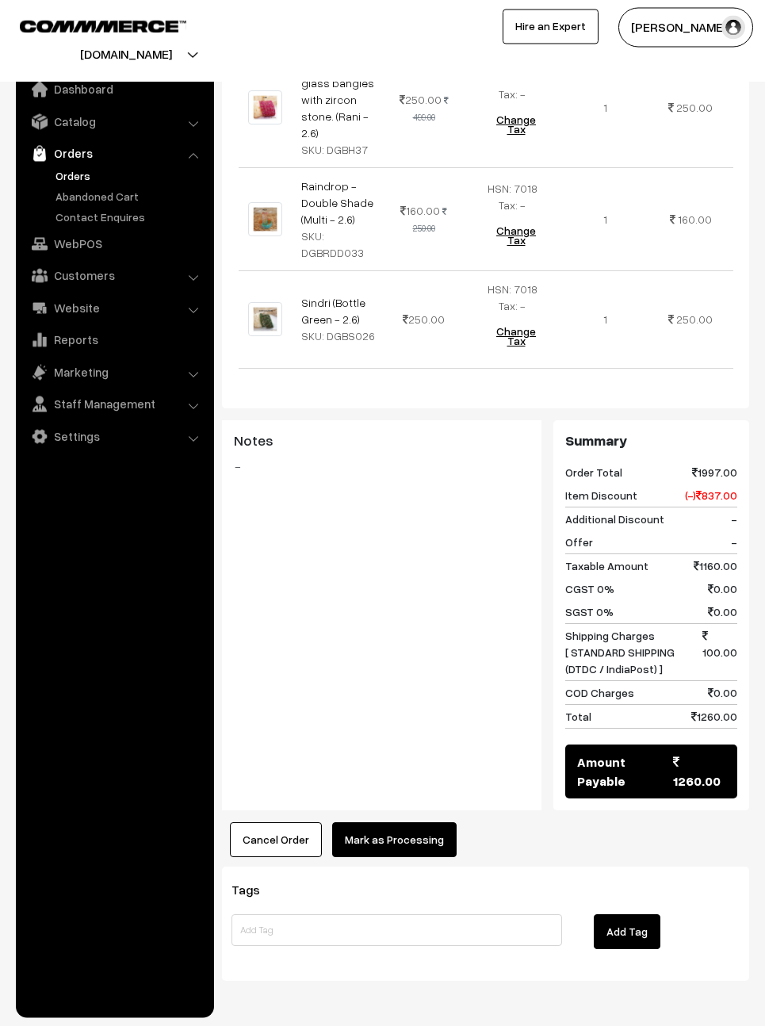
click at [442, 823] on button "Mark as Processing" at bounding box center [394, 840] width 124 height 35
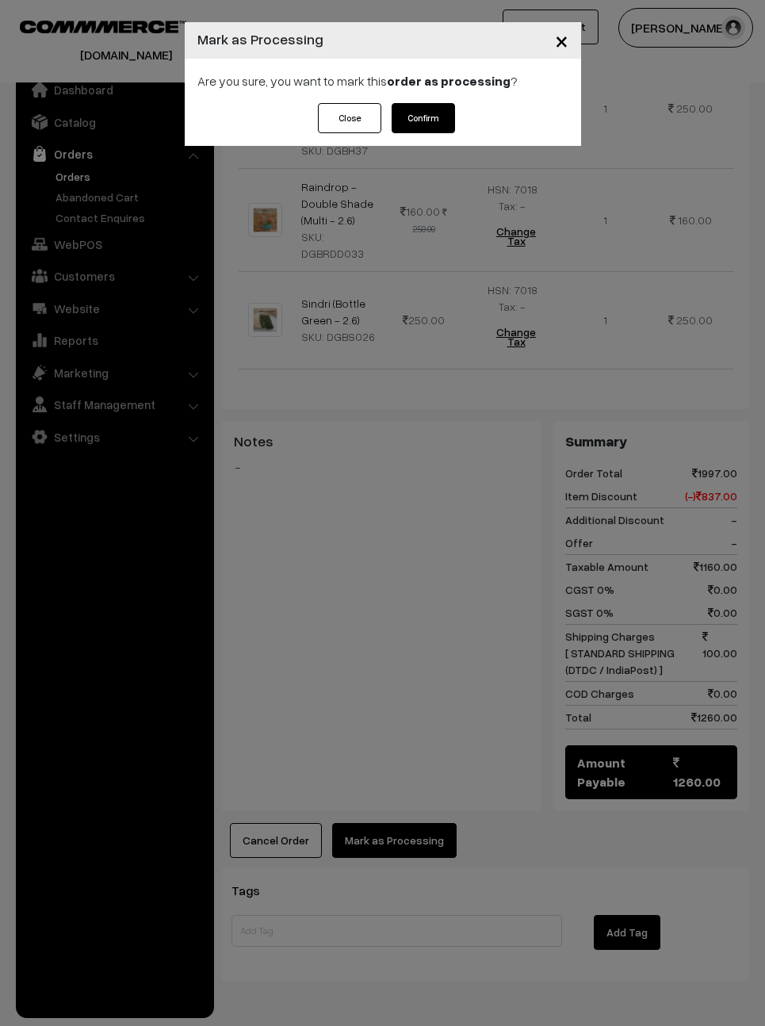
click at [417, 109] on button "Confirm" at bounding box center [423, 118] width 63 height 30
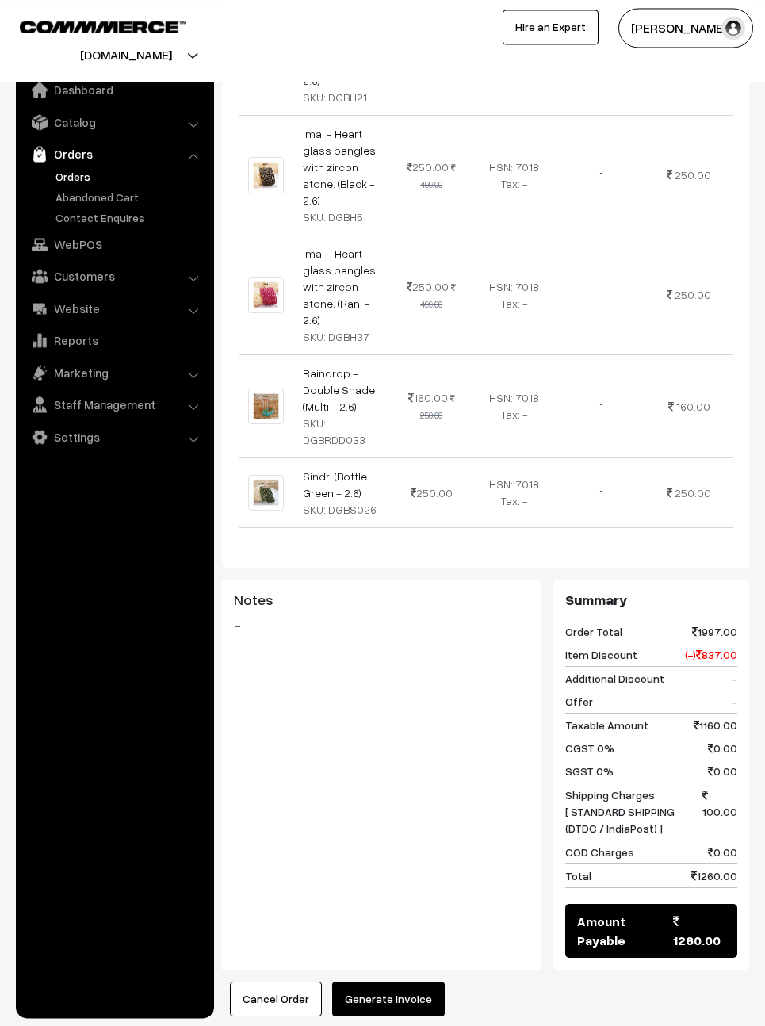
click at [411, 982] on button "Generate Invoice" at bounding box center [388, 999] width 113 height 35
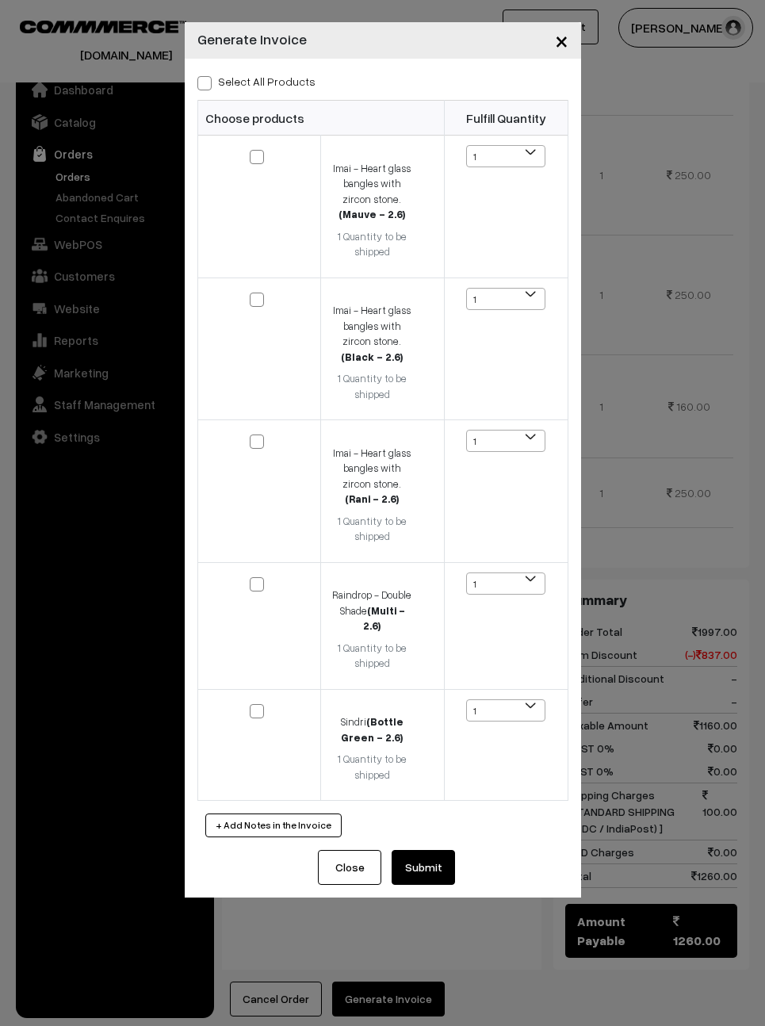
click at [207, 76] on span at bounding box center [204, 83] width 14 height 14
click at [207, 76] on input "Select All Products" at bounding box center [202, 80] width 10 height 10
checkbox input "true"
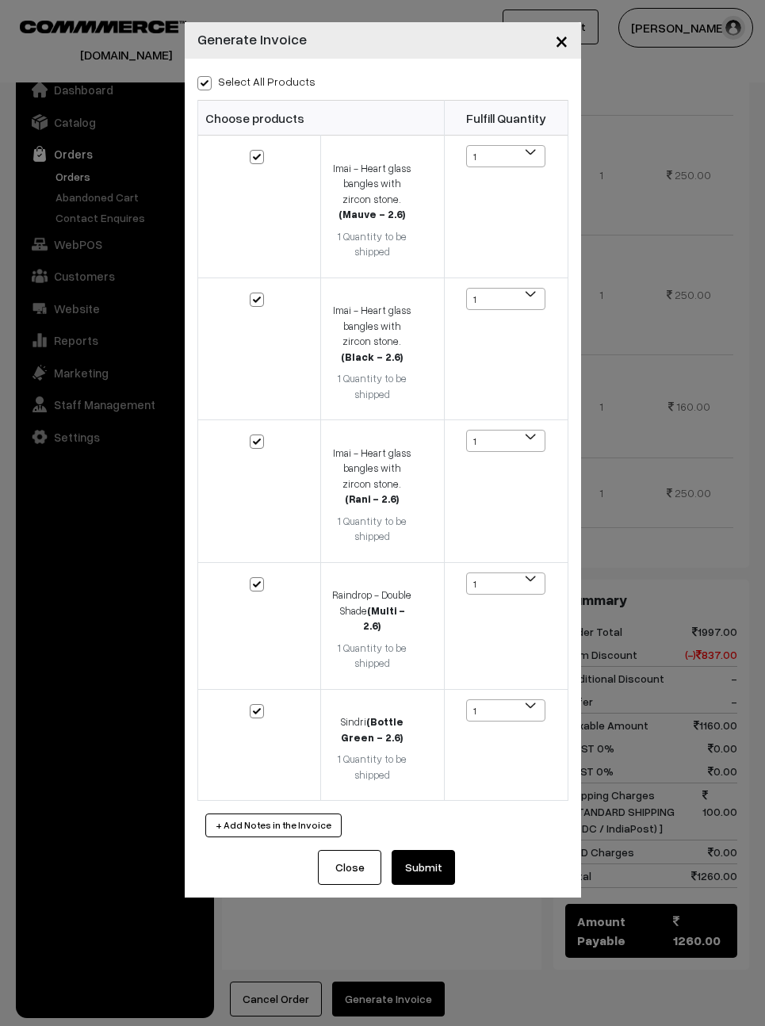
checkbox input "true"
click at [429, 850] on button "Submit" at bounding box center [423, 867] width 63 height 35
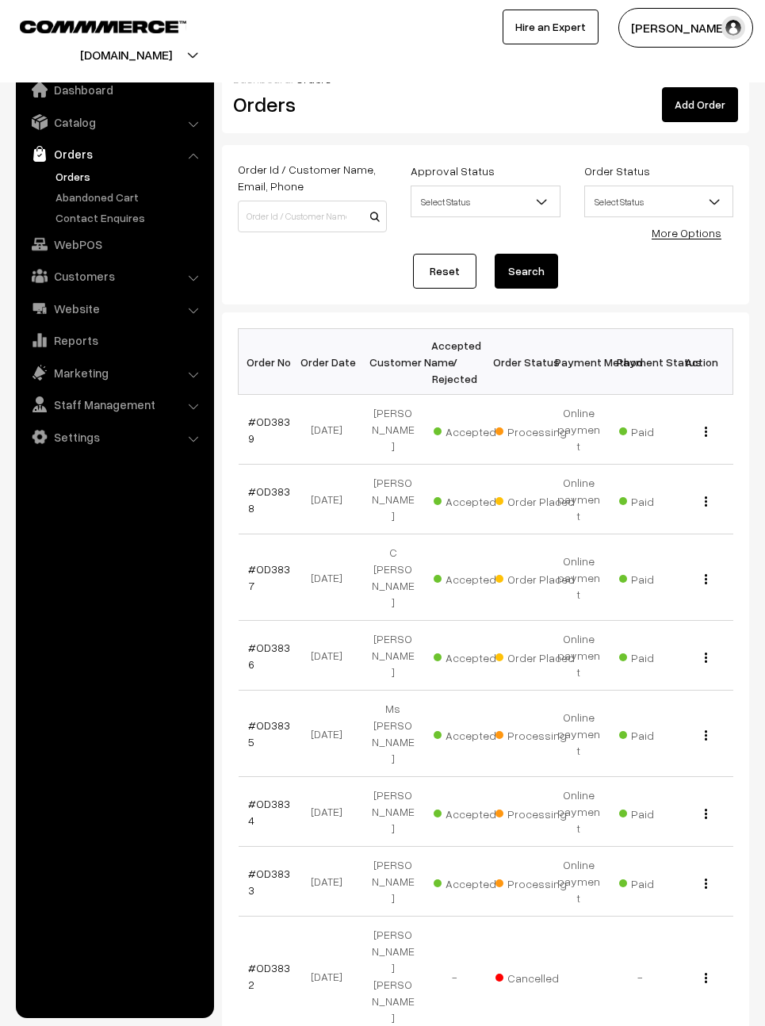
click at [266, 562] on link "#OD3837" at bounding box center [269, 577] width 42 height 30
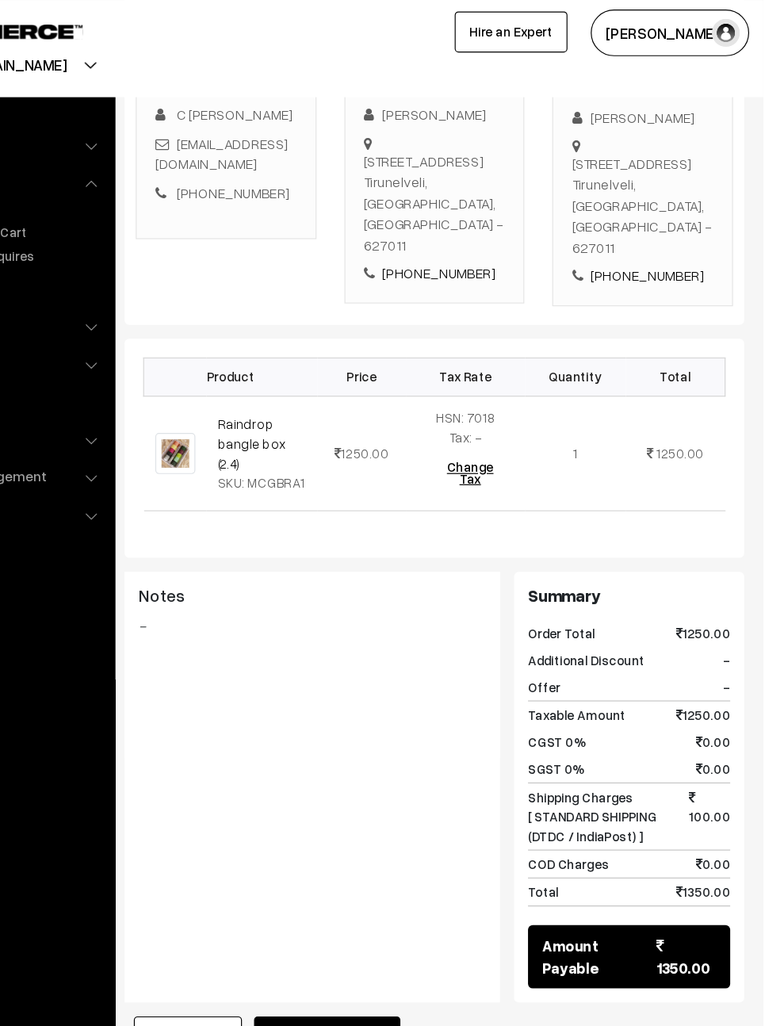
scroll to position [299, 0]
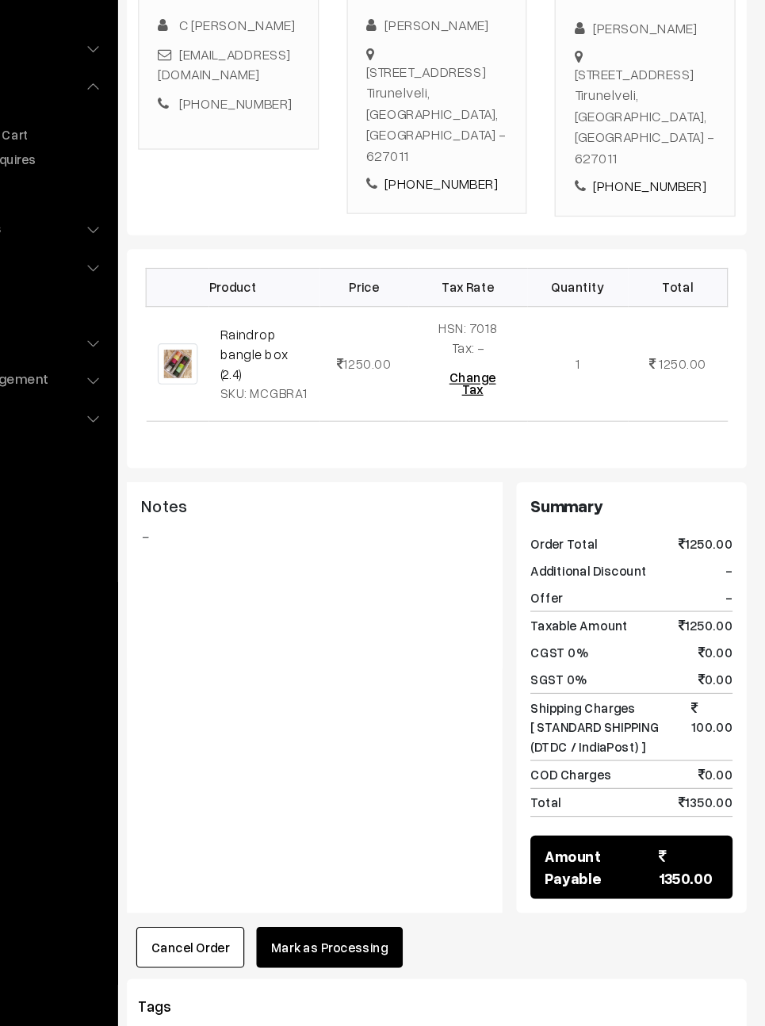
click at [332, 871] on button "Mark as Processing" at bounding box center [394, 888] width 124 height 35
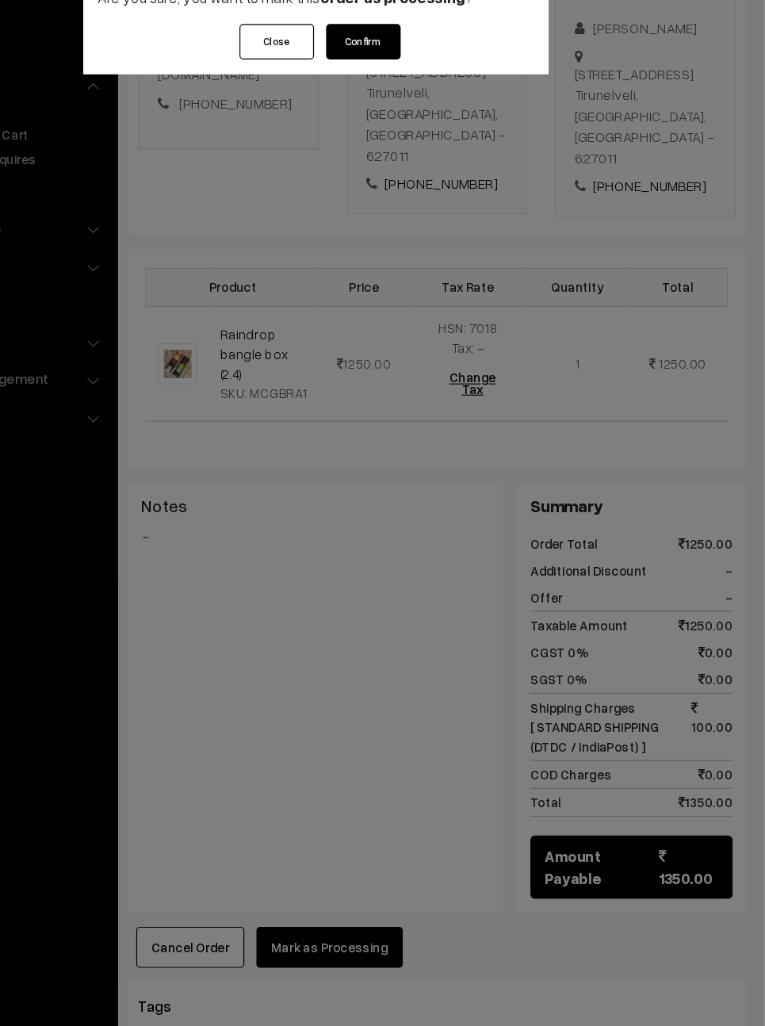
click at [392, 103] on button "Confirm" at bounding box center [423, 118] width 63 height 30
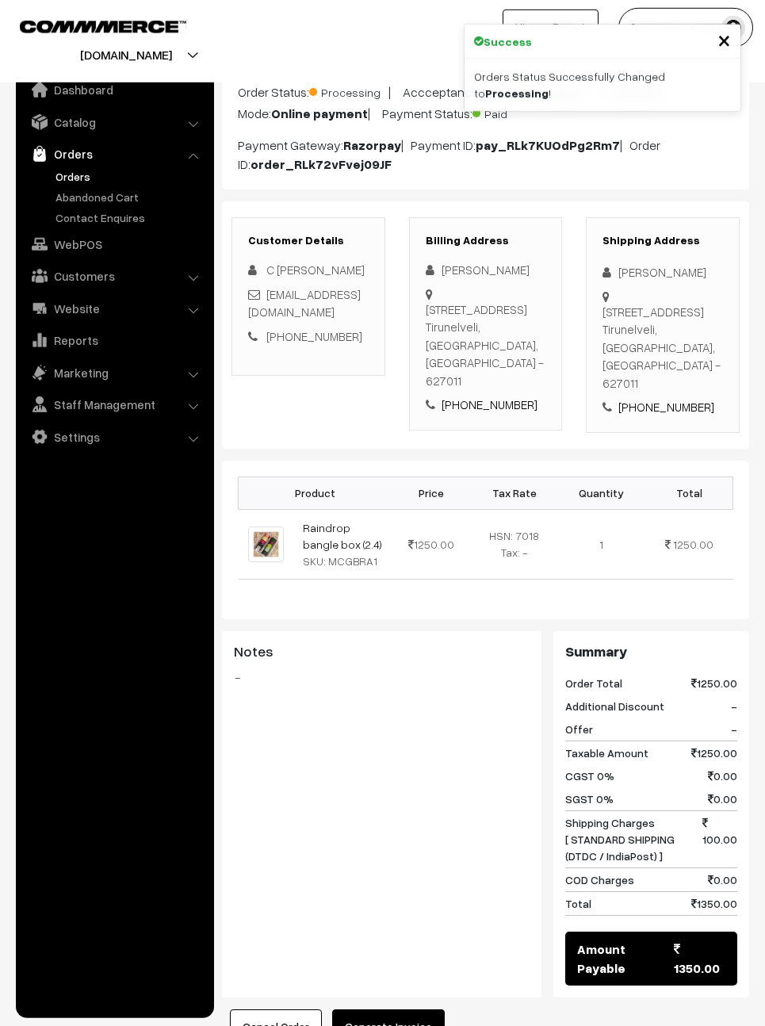
click at [387, 1009] on button "Generate Invoice" at bounding box center [388, 1026] width 113 height 35
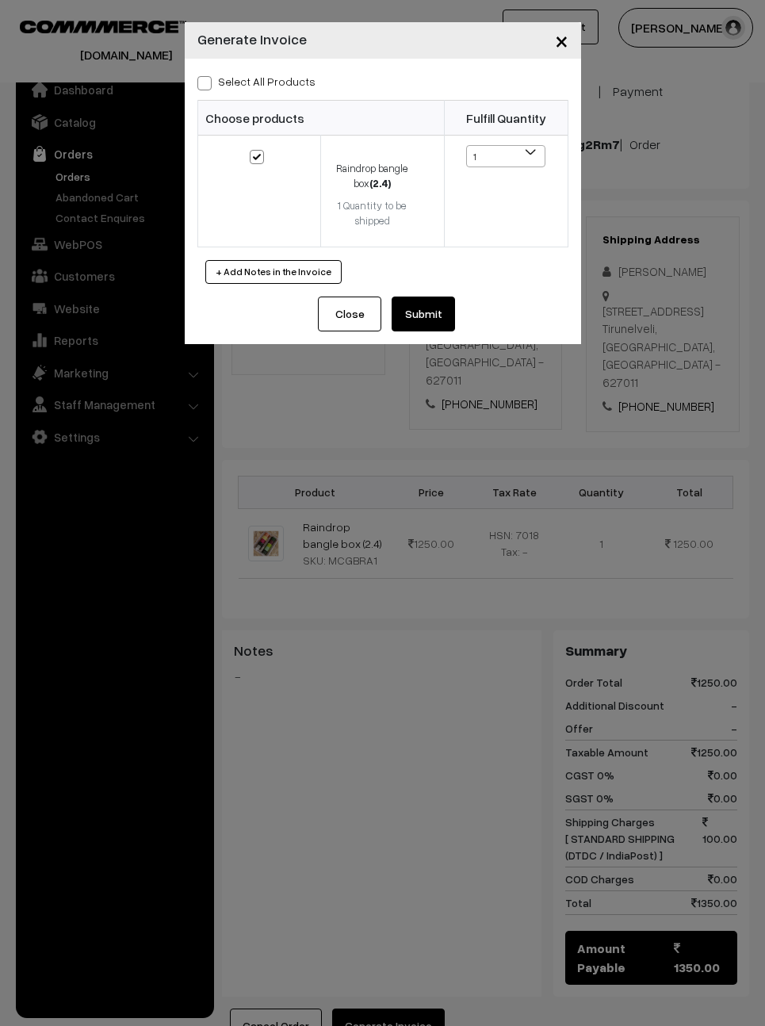
click at [207, 75] on input "Select All Products" at bounding box center [202, 80] width 10 height 10
checkbox input "true"
click at [419, 317] on button "Submit" at bounding box center [423, 314] width 63 height 35
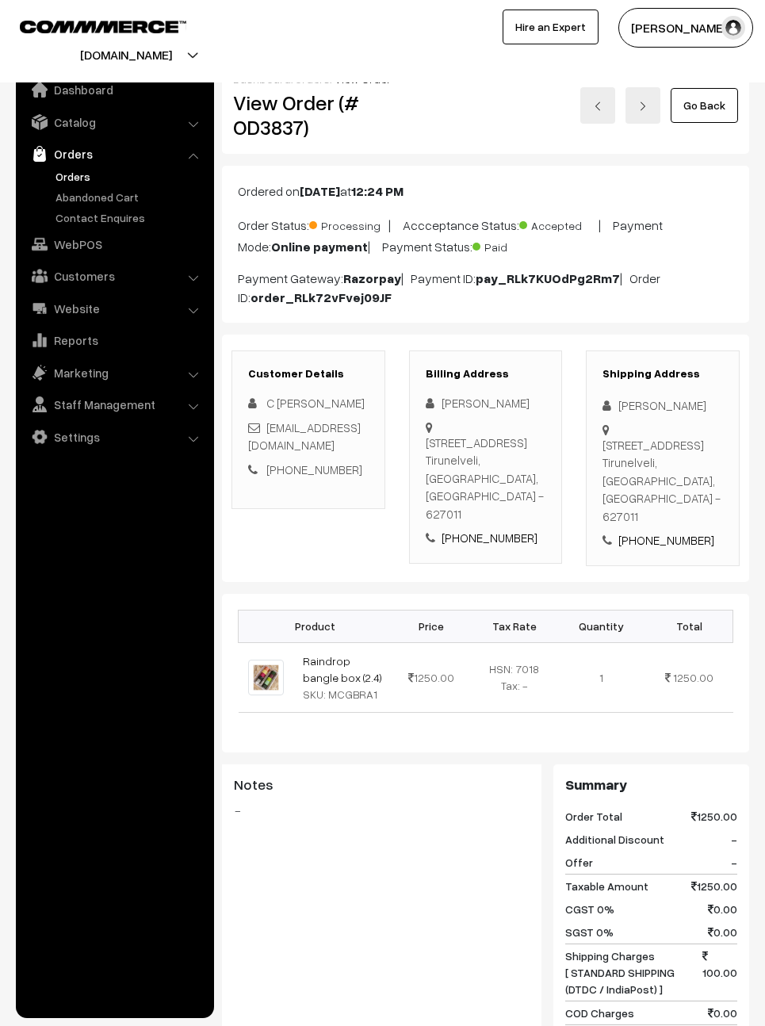
click at [715, 111] on link "Go Back" at bounding box center [704, 105] width 67 height 35
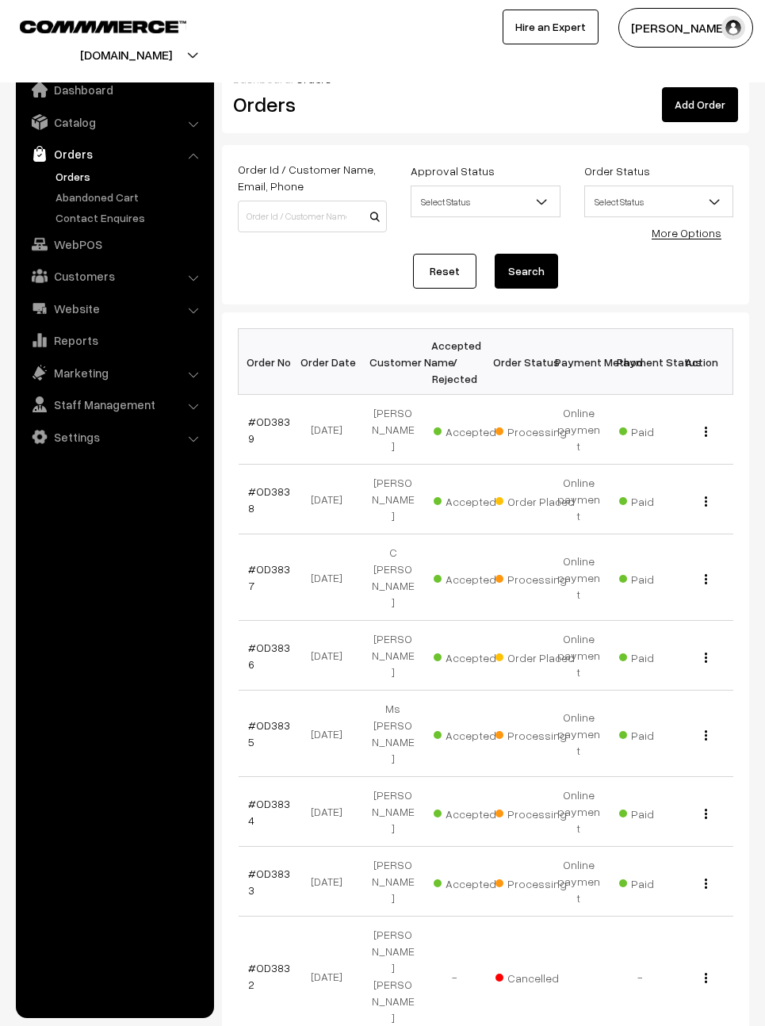
click at [270, 485] on link "#OD3838" at bounding box center [269, 499] width 42 height 30
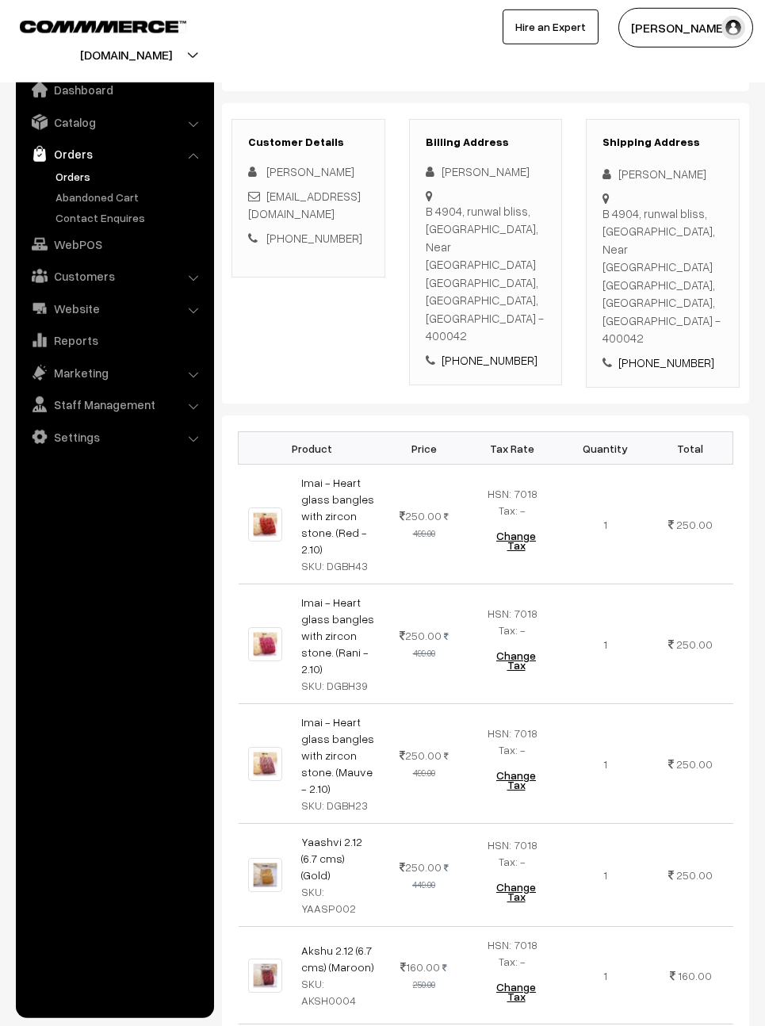
scroll to position [212, 0]
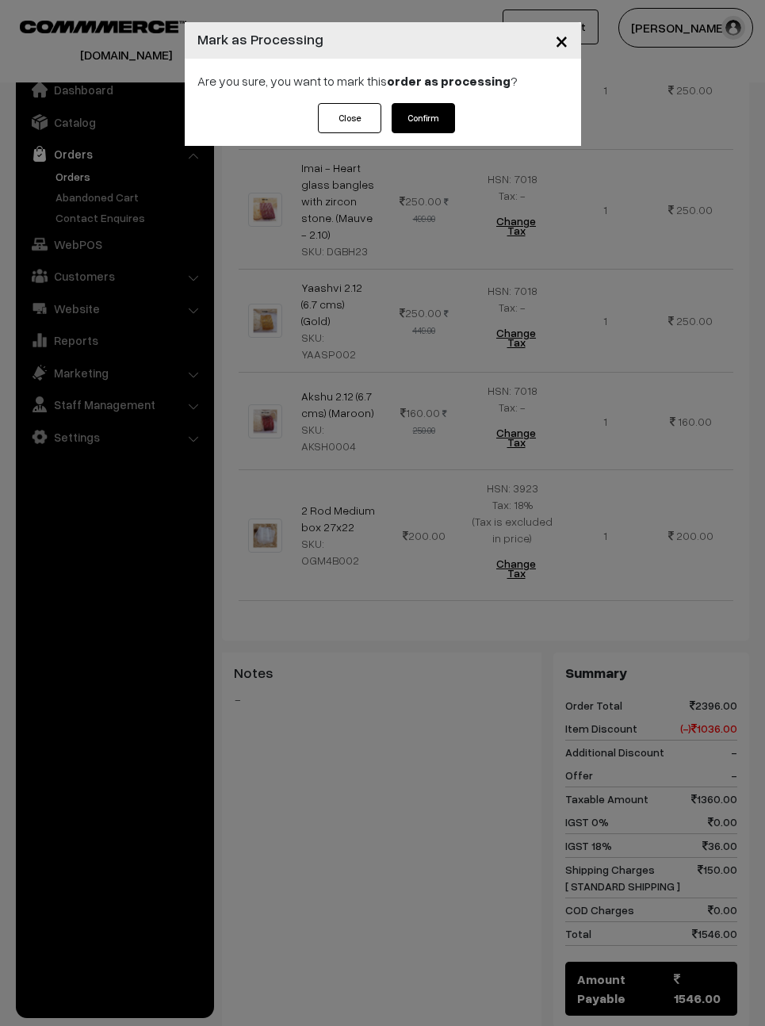
click at [408, 105] on button "Confirm" at bounding box center [423, 118] width 63 height 30
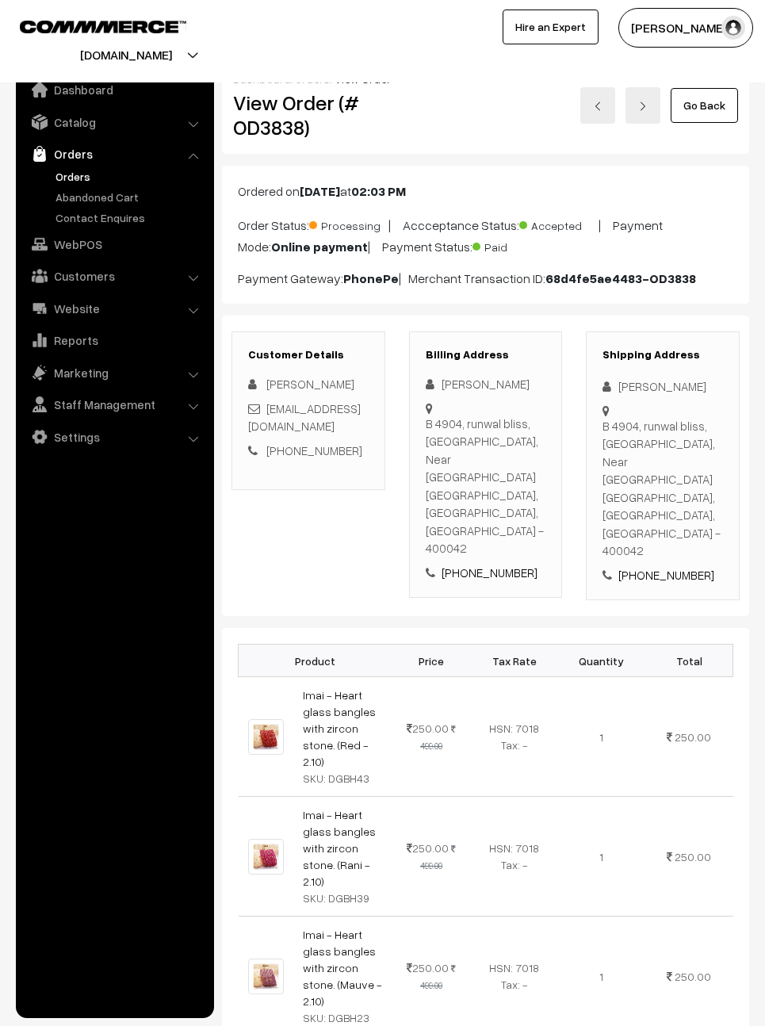
scroll to position [-27, 0]
click at [714, 98] on link "Go Back" at bounding box center [704, 105] width 67 height 35
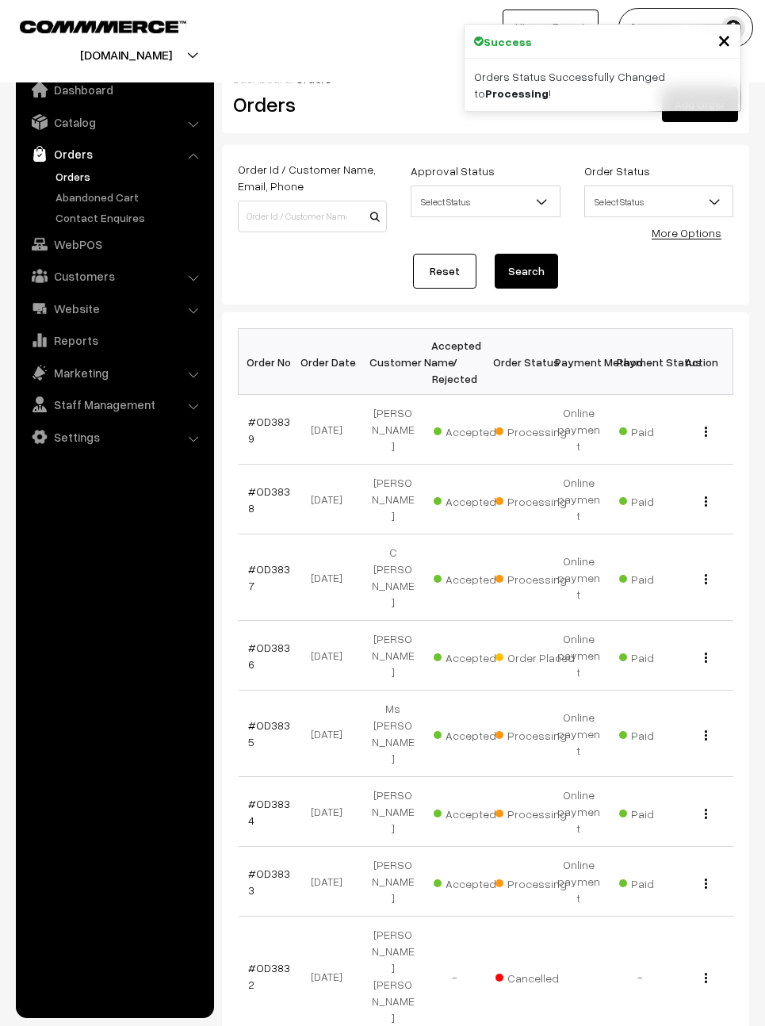
click at [259, 641] on link "#OD3836" at bounding box center [269, 656] width 42 height 30
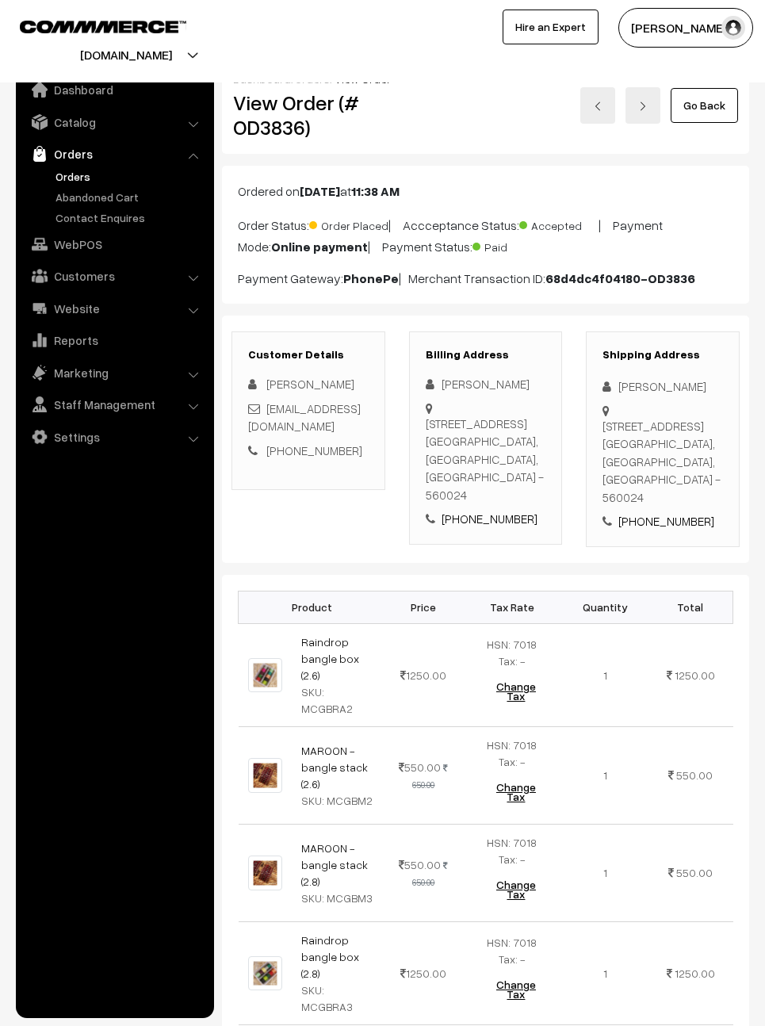
click at [713, 114] on link "Go Back" at bounding box center [704, 105] width 67 height 35
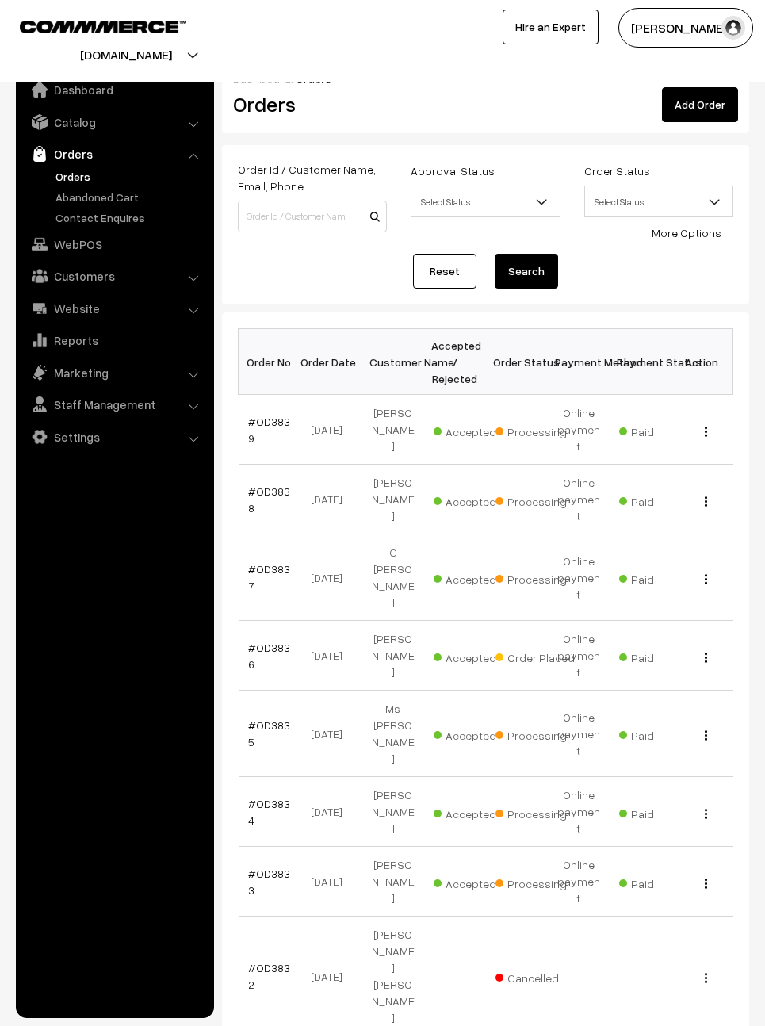
click at [289, 415] on td "#OD3839" at bounding box center [270, 430] width 62 height 70
click at [266, 415] on link "#OD3839" at bounding box center [269, 430] width 42 height 30
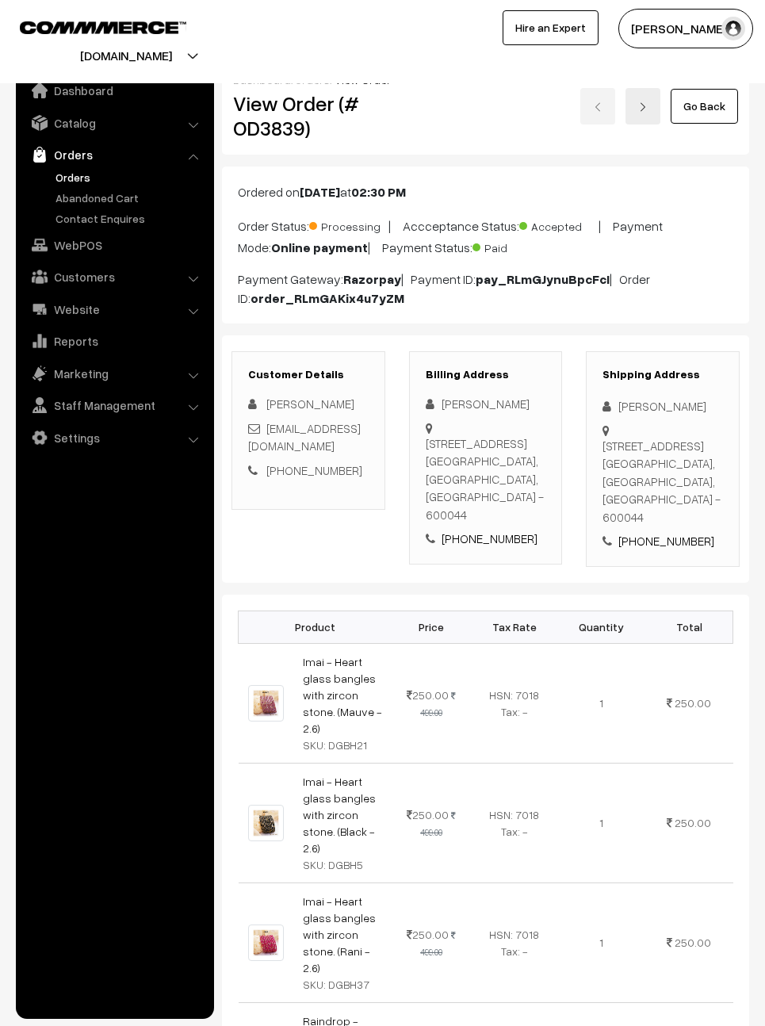
click at [720, 111] on link "Go Back" at bounding box center [704, 105] width 67 height 35
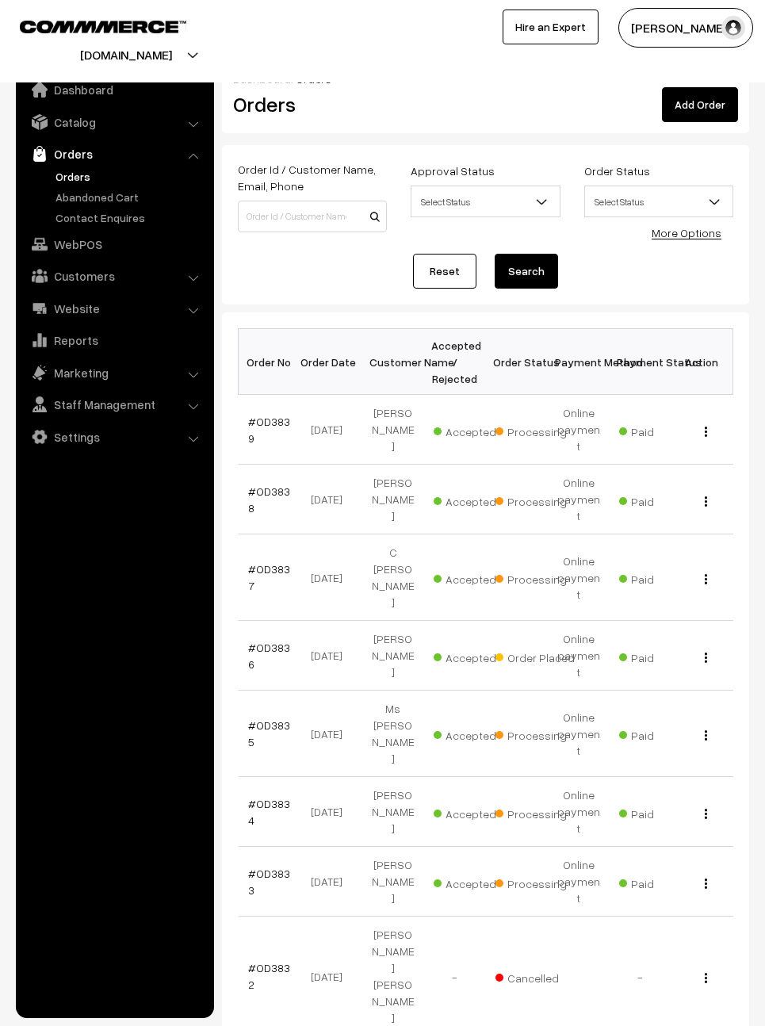
click at [270, 489] on link "#OD3838" at bounding box center [269, 499] width 42 height 30
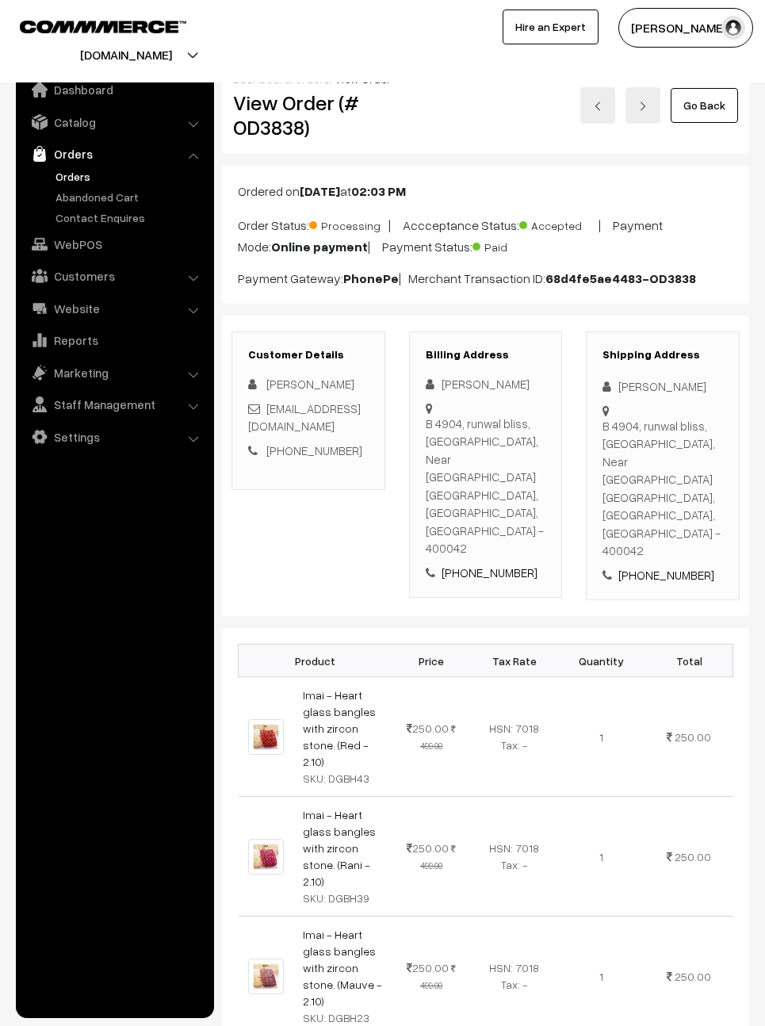
click at [714, 105] on link "Go Back" at bounding box center [704, 105] width 67 height 35
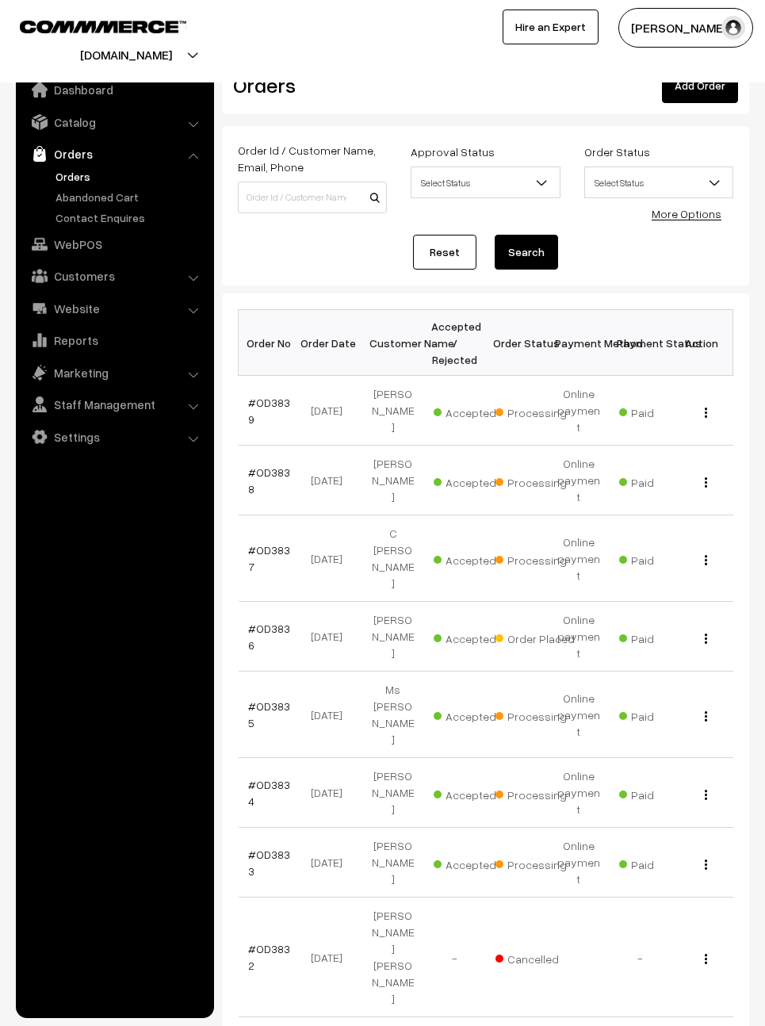
scroll to position [19, 0]
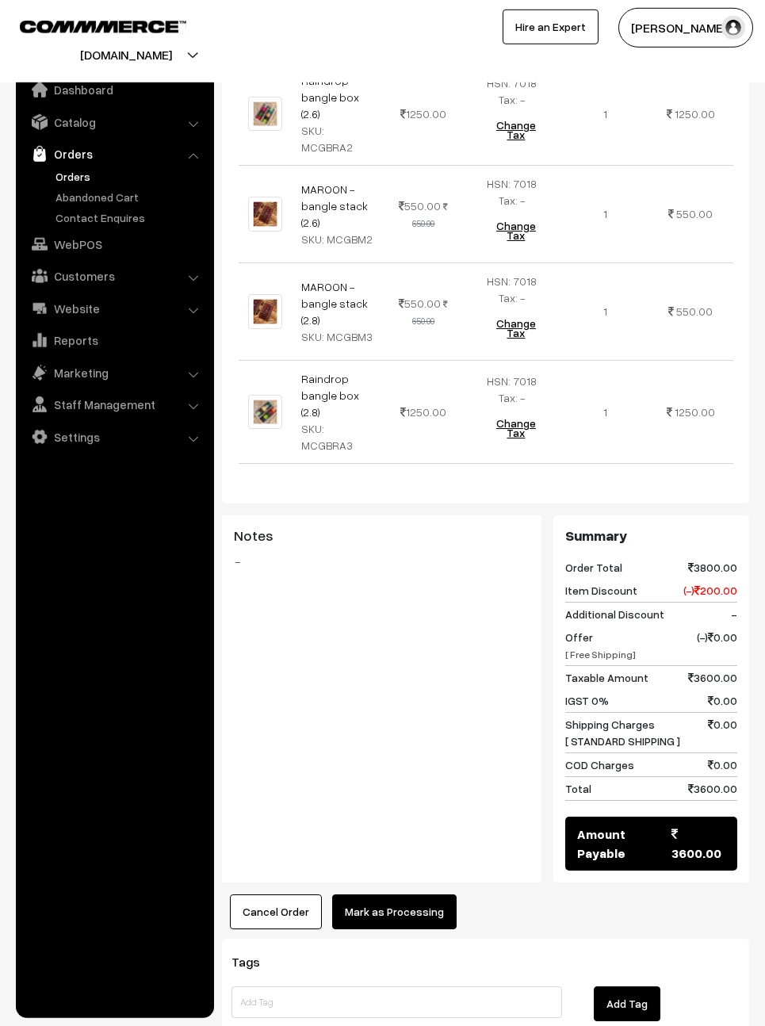
scroll to position [572, 0]
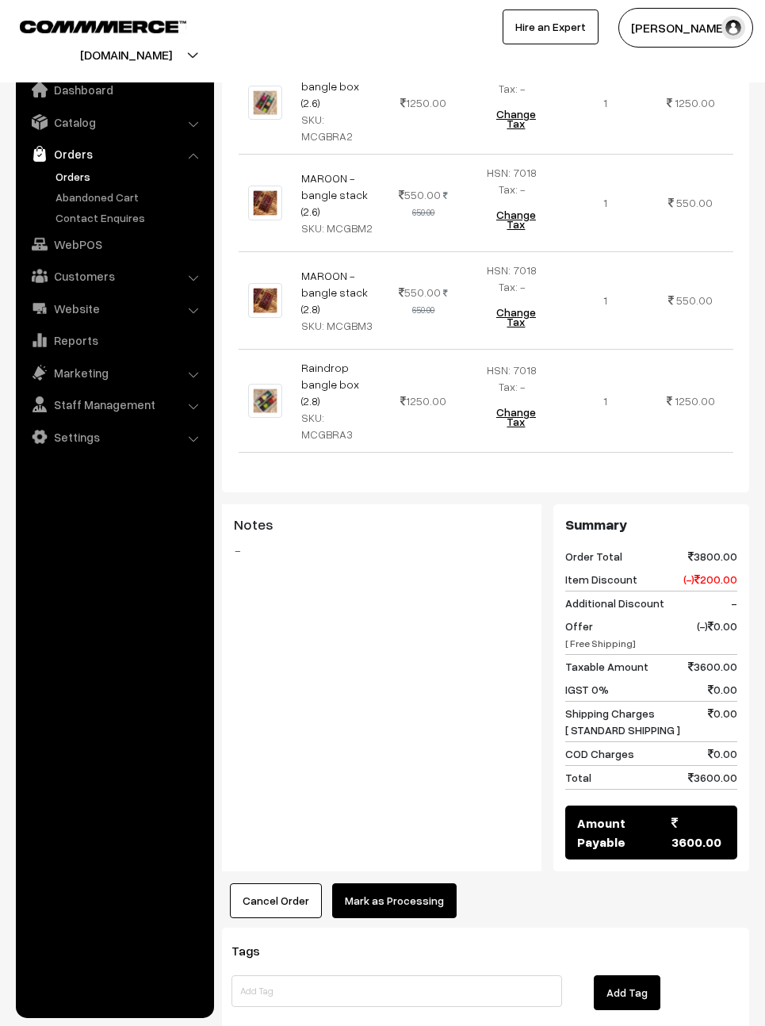
click at [417, 883] on button "Mark as Processing" at bounding box center [394, 900] width 124 height 35
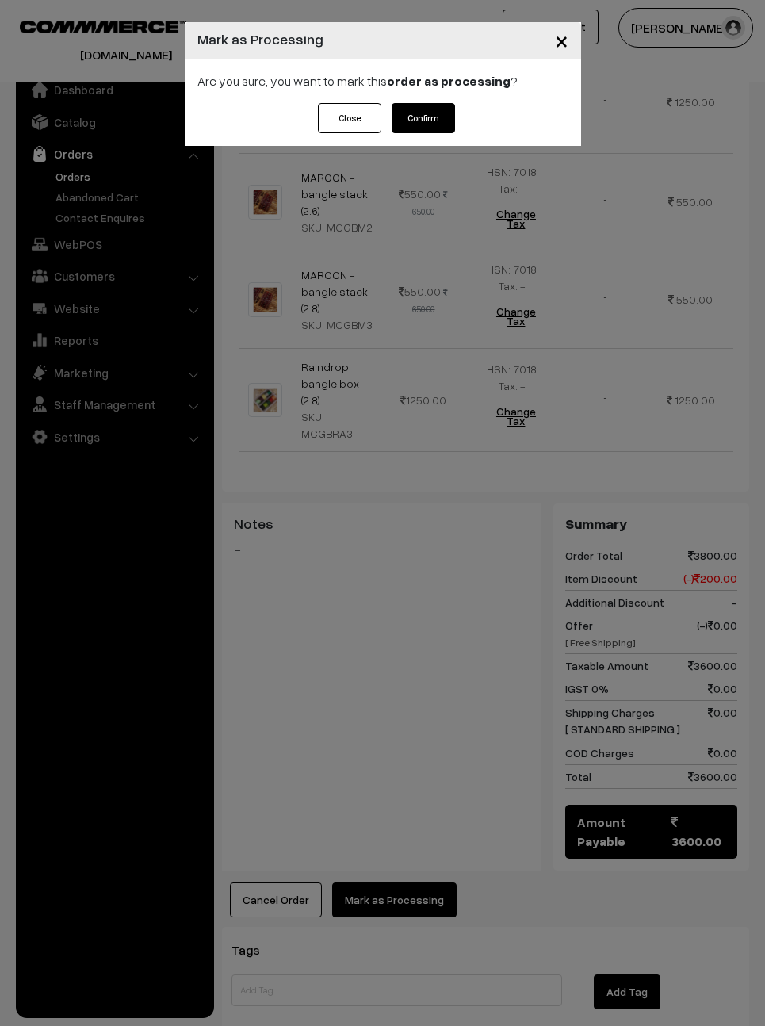
click at [444, 109] on button "Confirm" at bounding box center [423, 118] width 63 height 30
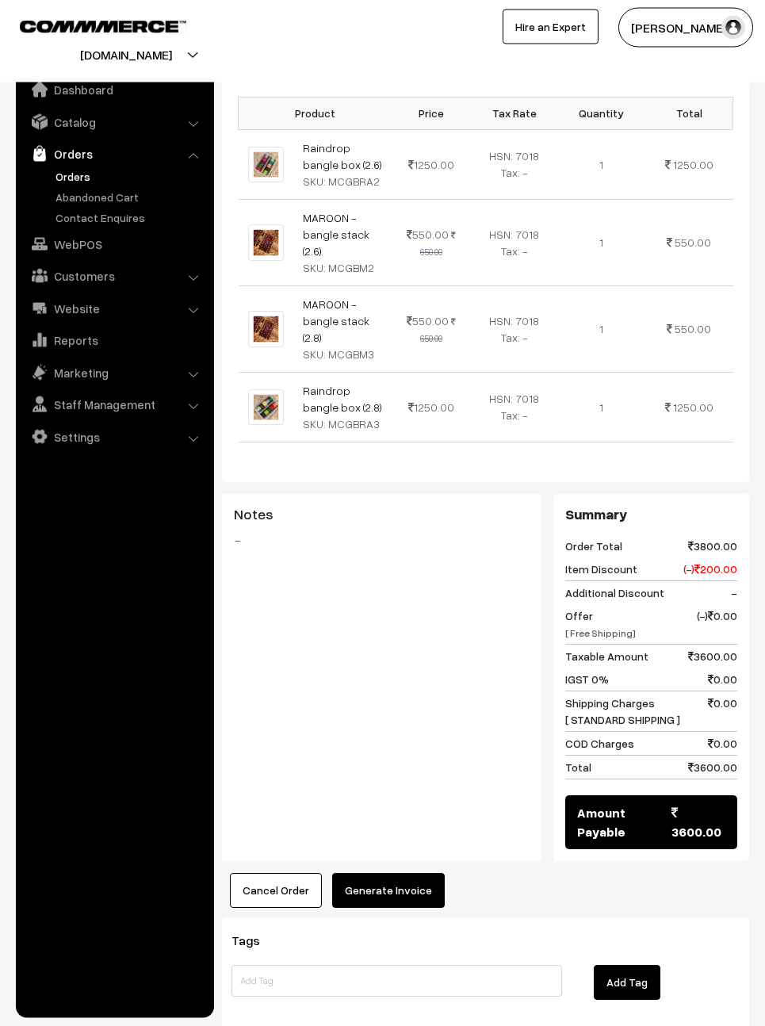
click at [418, 896] on button "Generate Invoice" at bounding box center [388, 890] width 113 height 35
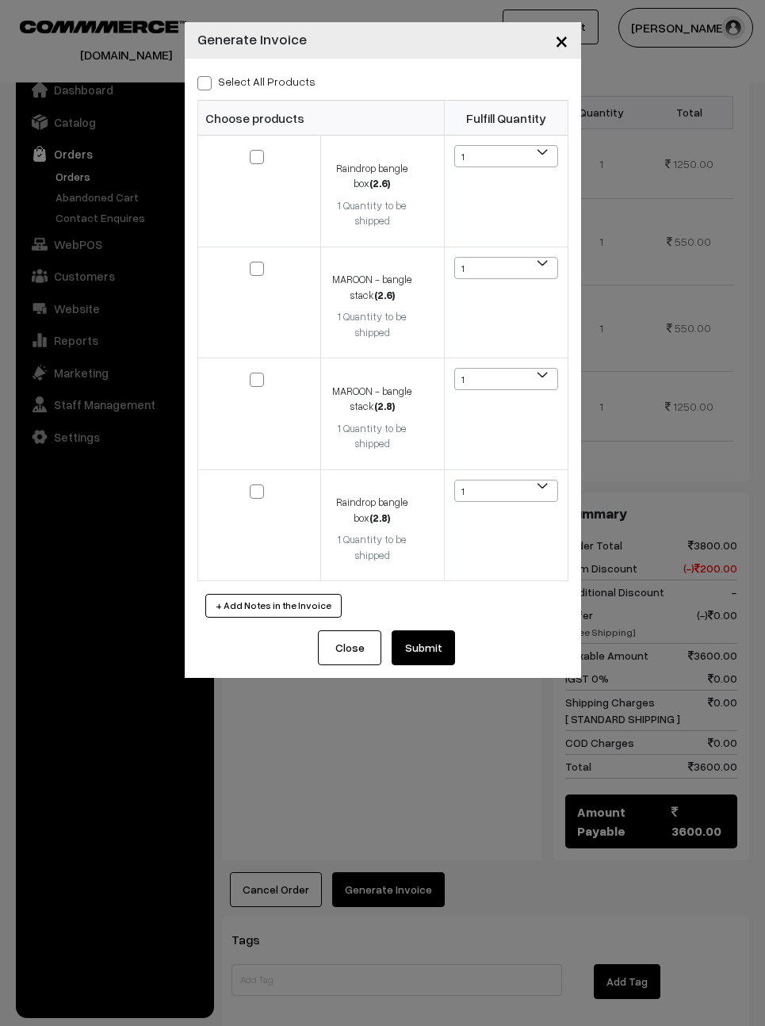
click at [193, 89] on div "Select All Products Choose products Fulfill Quantity (2.6) 1 1" at bounding box center [383, 345] width 396 height 572
click at [219, 73] on label "Select All Products" at bounding box center [256, 81] width 118 height 17
click at [208, 75] on input "Select All Products" at bounding box center [202, 80] width 10 height 10
checkbox input "true"
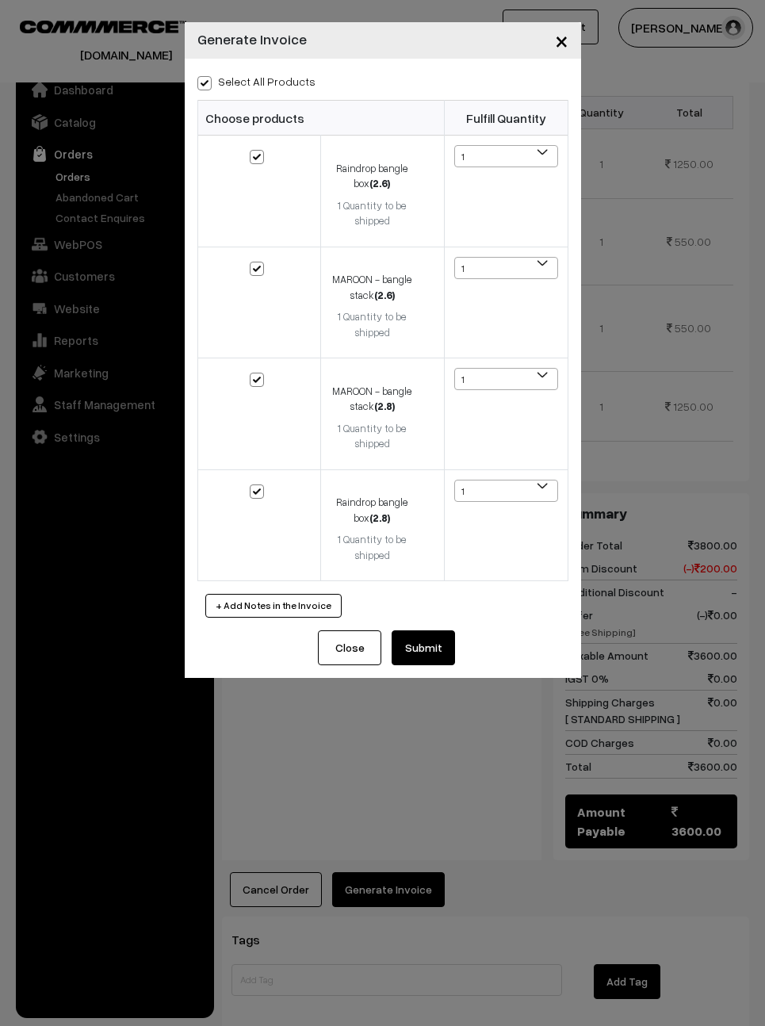
checkbox input "true"
click at [438, 644] on button "Submit" at bounding box center [423, 647] width 63 height 35
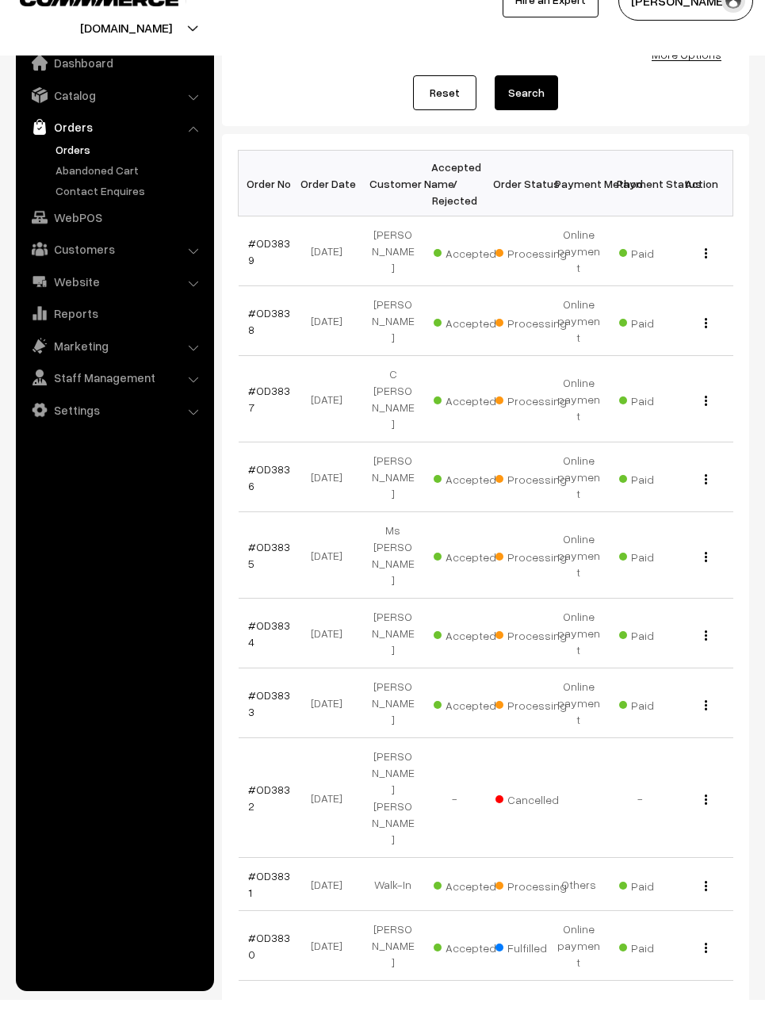
scroll to position [151, 0]
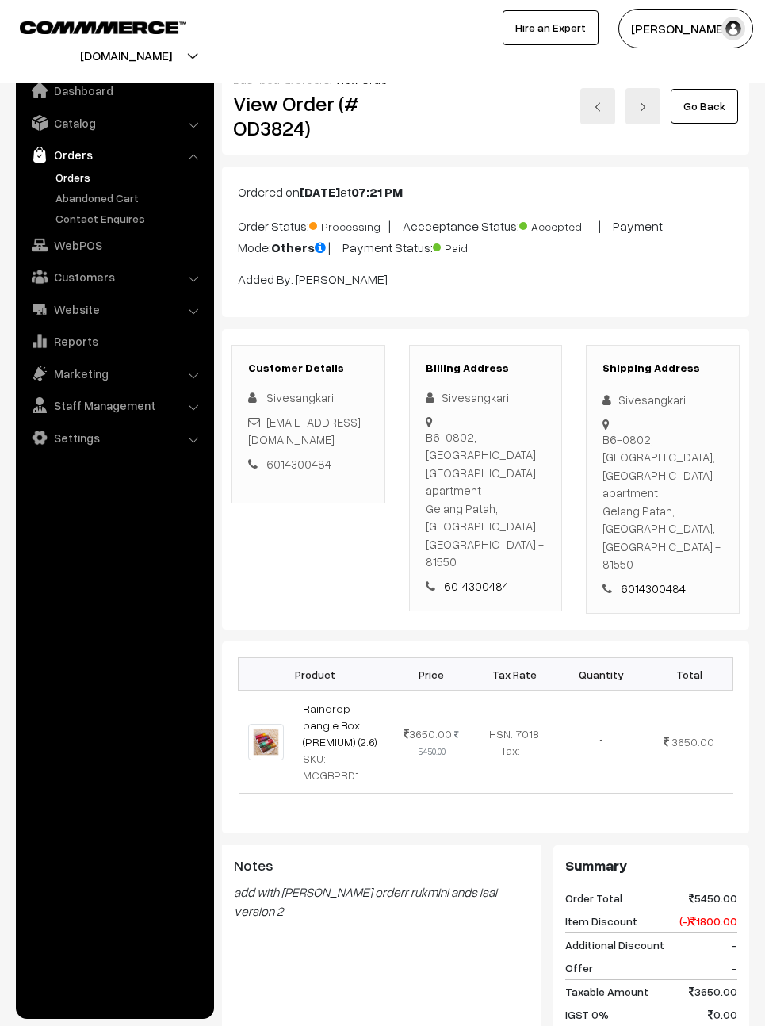
click at [723, 107] on link "Go Back" at bounding box center [704, 105] width 67 height 35
